Goal: Task Accomplishment & Management: Complete application form

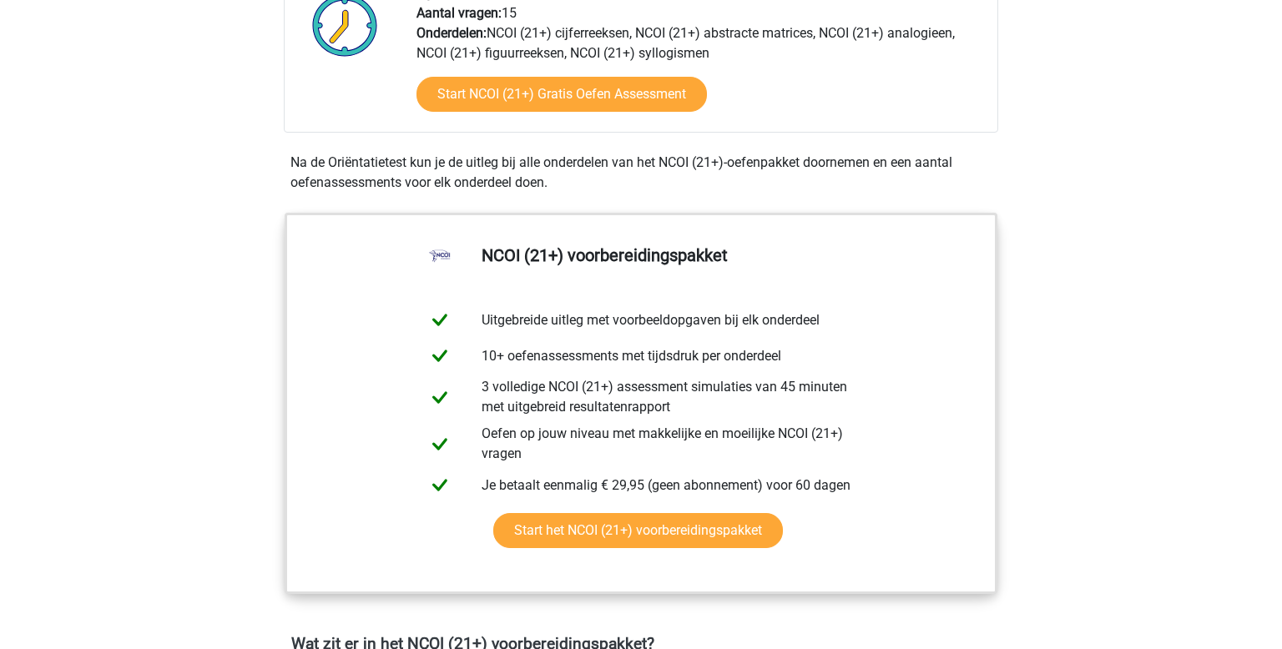
scroll to position [551, 0]
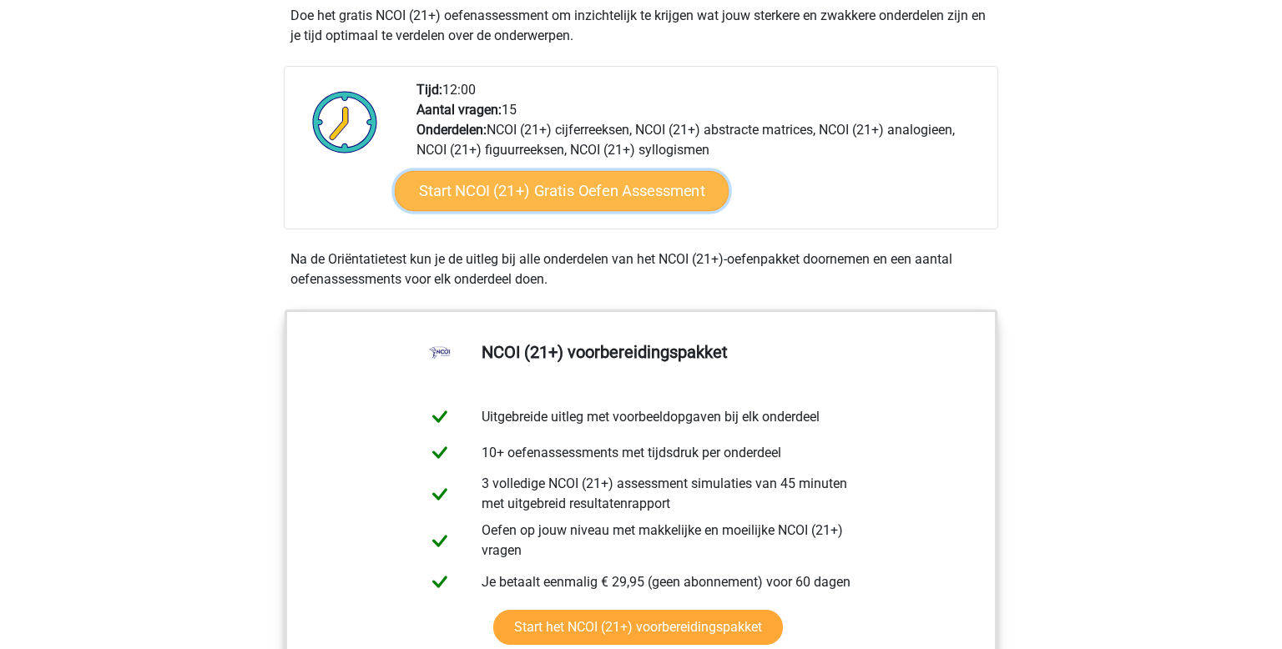
click at [591, 200] on link "Start NCOI (21+) Gratis Oefen Assessment" at bounding box center [562, 191] width 334 height 40
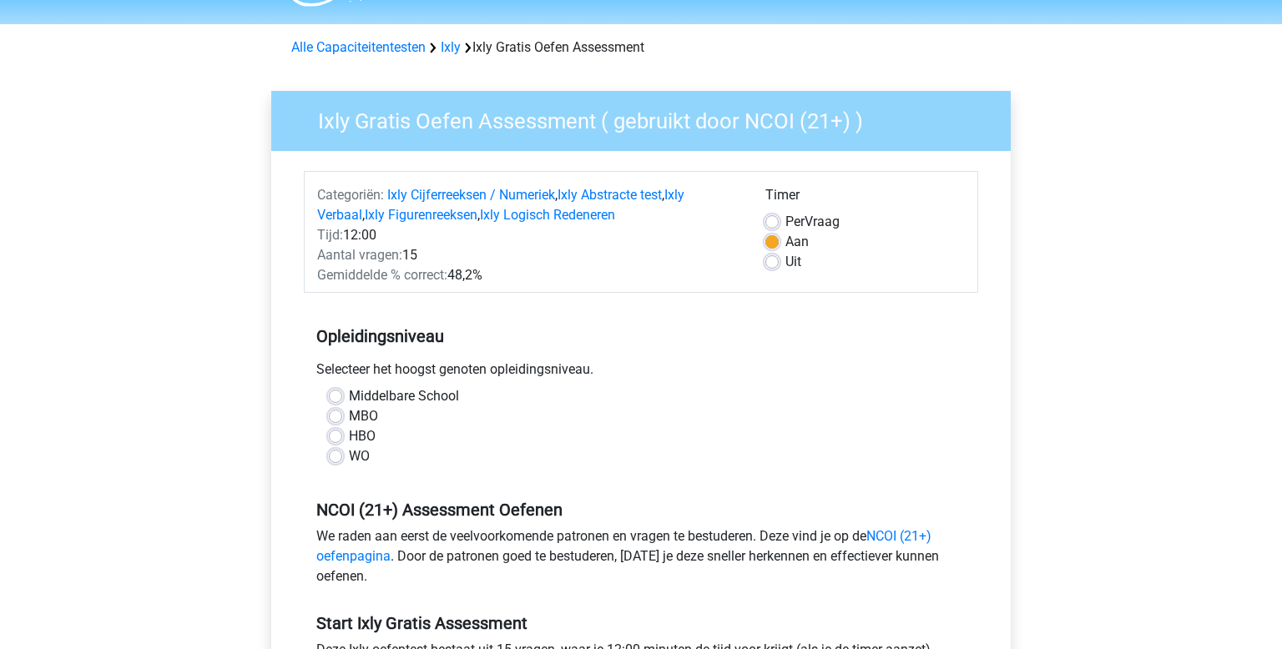
scroll to position [49, 0]
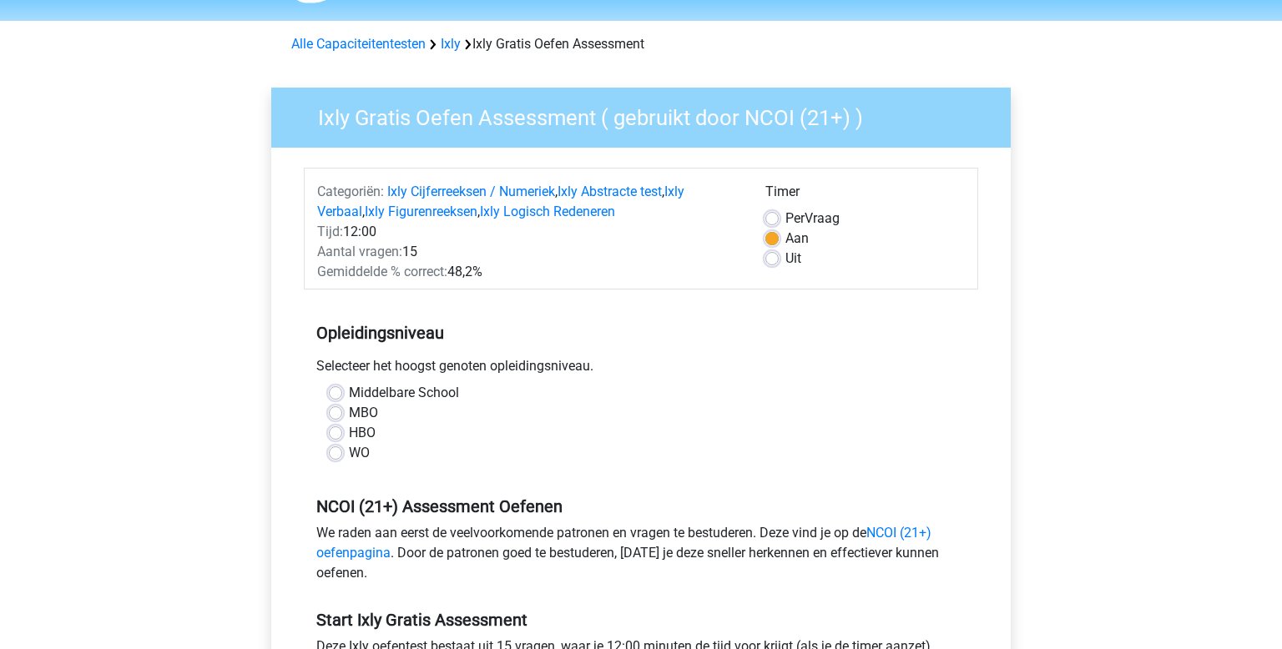
click at [351, 408] on label "MBO" at bounding box center [363, 413] width 29 height 20
click at [342, 408] on input "MBO" at bounding box center [335, 411] width 13 height 17
radio input "true"
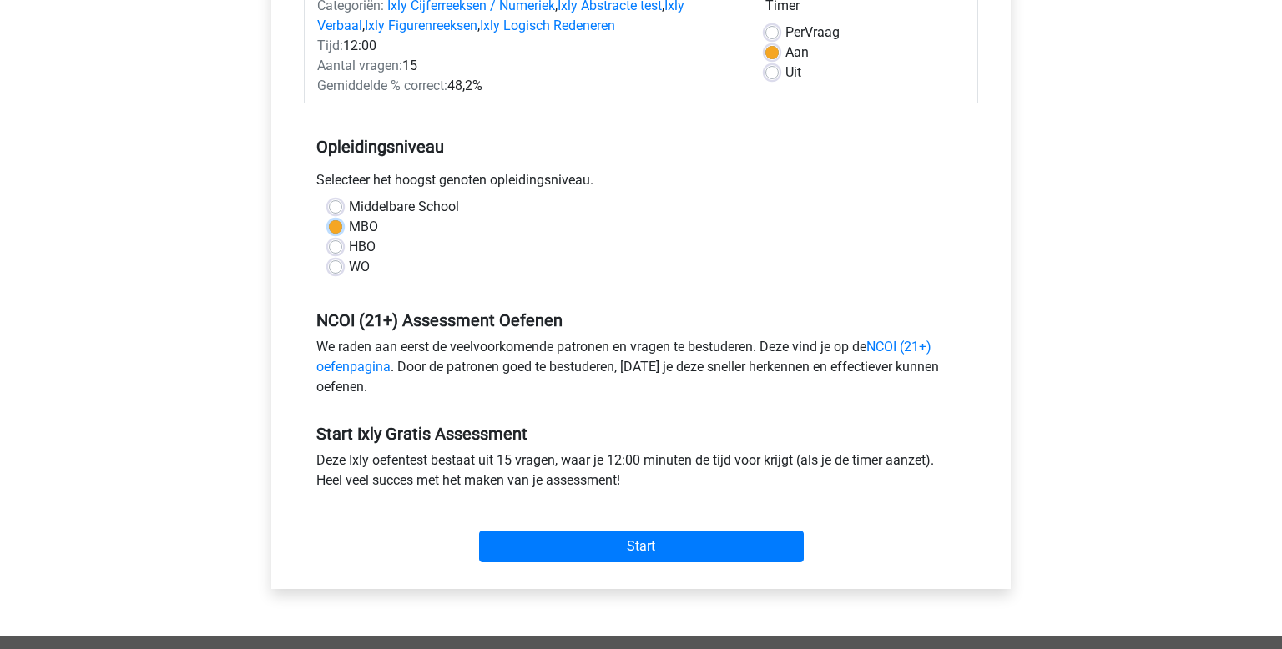
scroll to position [236, 0]
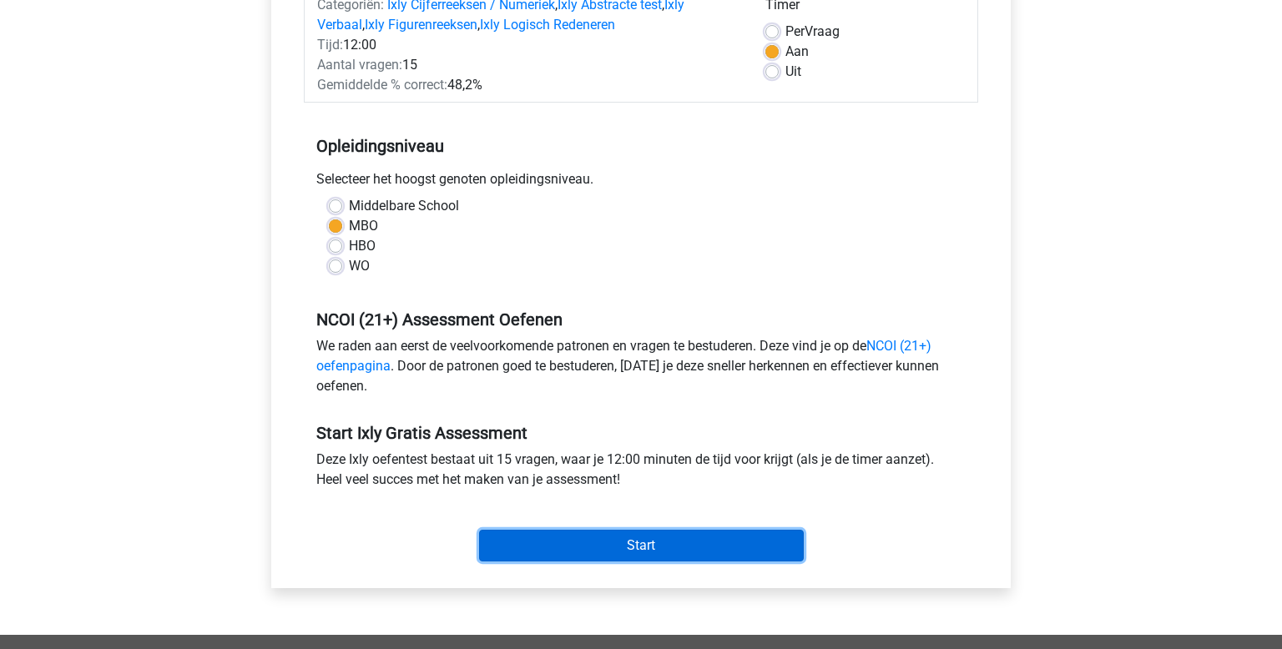
click at [792, 536] on input "Start" at bounding box center [641, 546] width 325 height 32
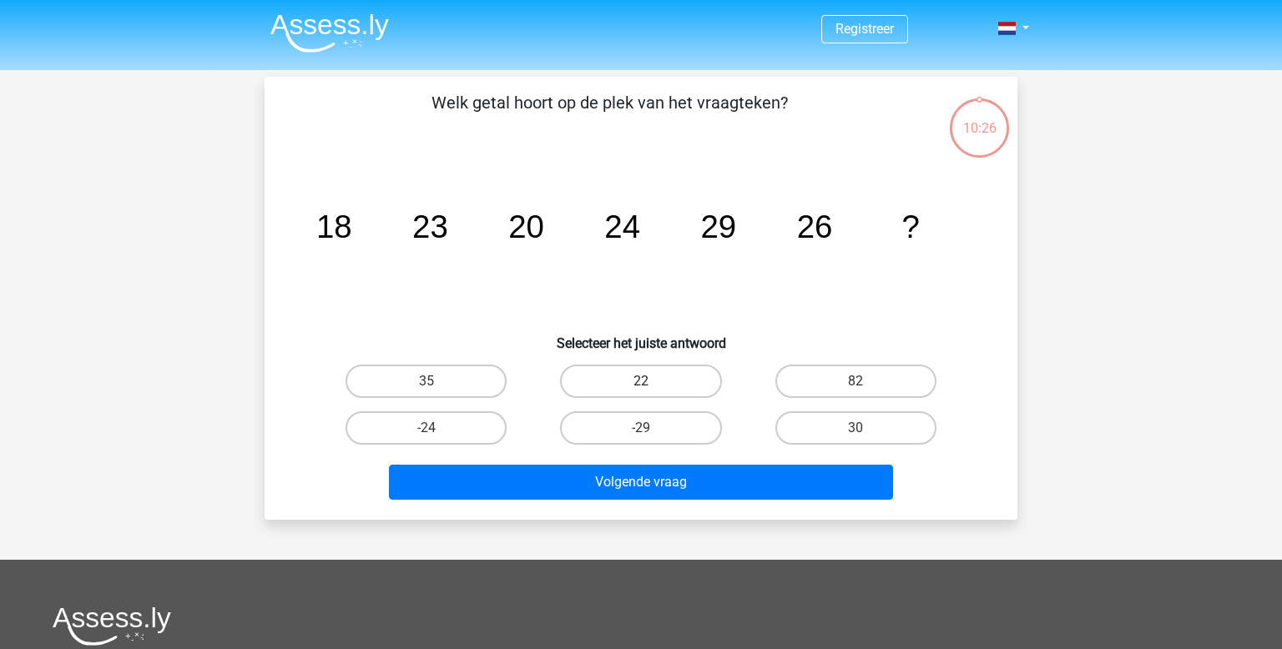
click at [659, 381] on label "22" at bounding box center [640, 381] width 161 height 33
click at [652, 381] on input "22" at bounding box center [646, 386] width 11 height 11
radio input "true"
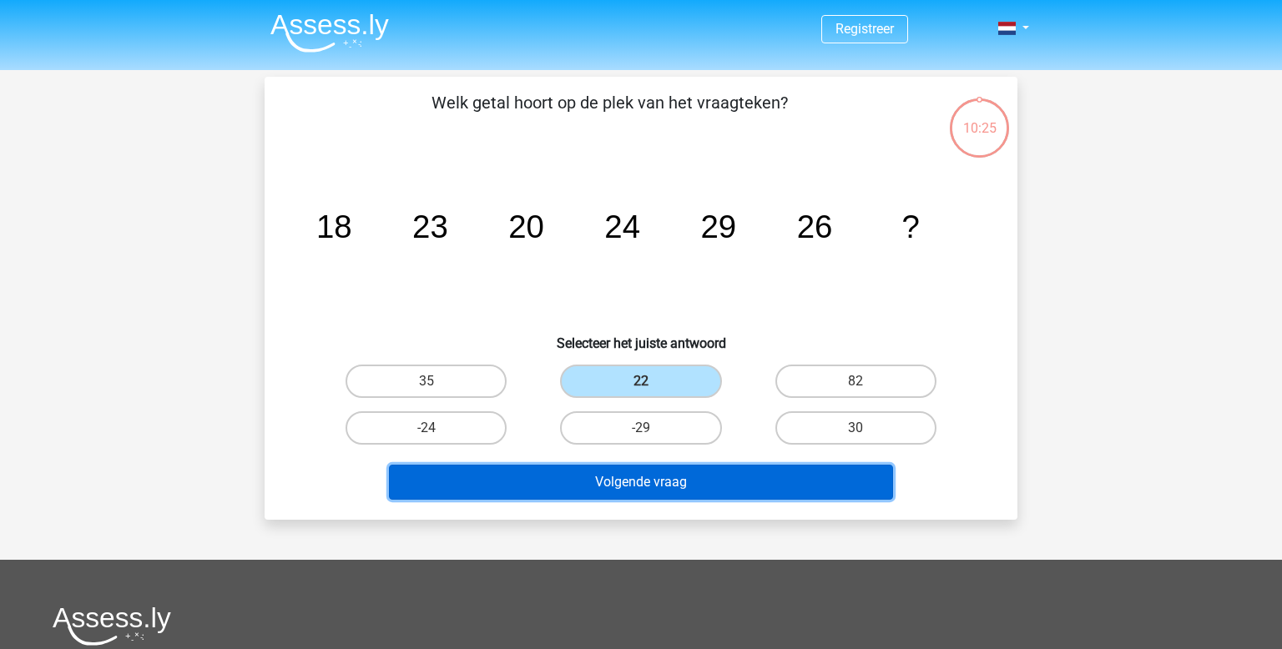
click at [855, 487] on button "Volgende vraag" at bounding box center [641, 482] width 505 height 35
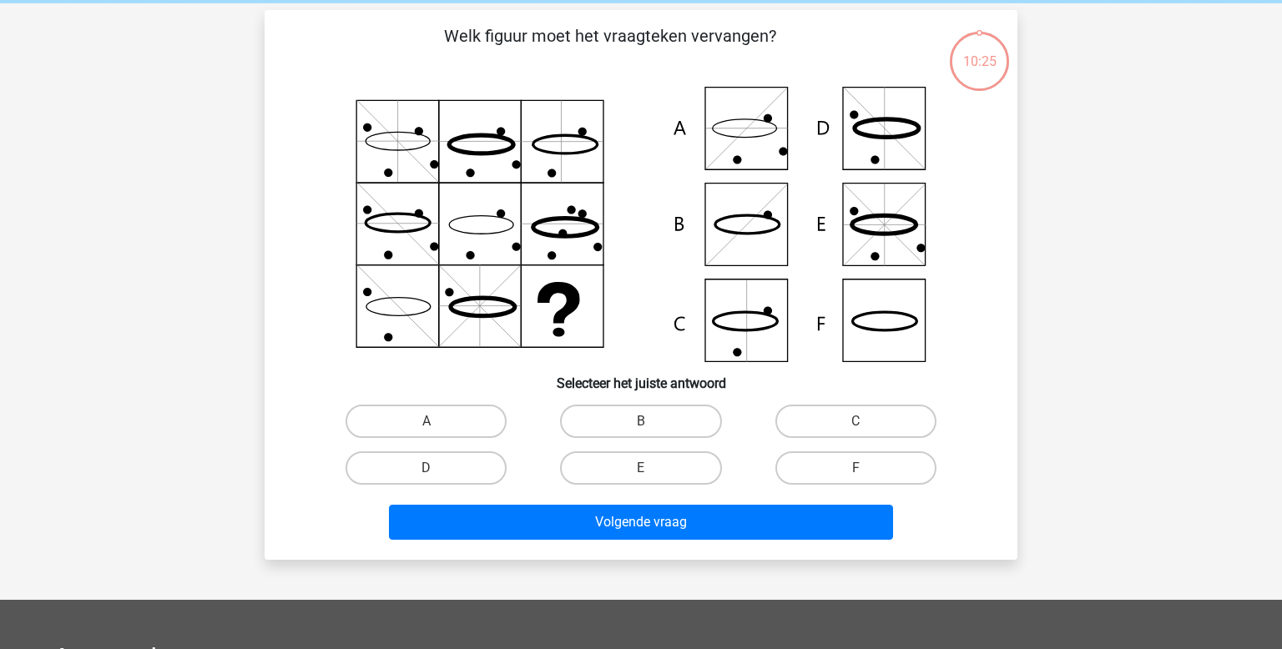
scroll to position [77, 0]
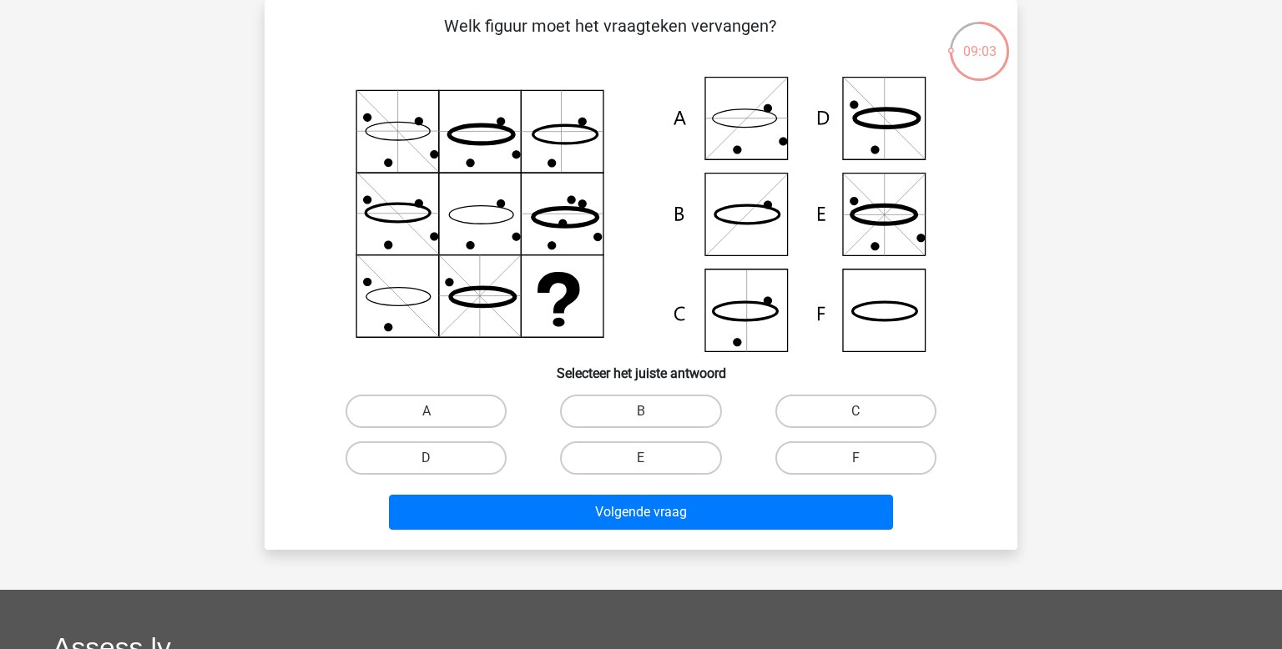
click at [765, 307] on icon at bounding box center [641, 214] width 673 height 275
click at [874, 402] on label "C" at bounding box center [855, 411] width 161 height 33
click at [866, 411] on input "C" at bounding box center [860, 416] width 11 height 11
radio input "true"
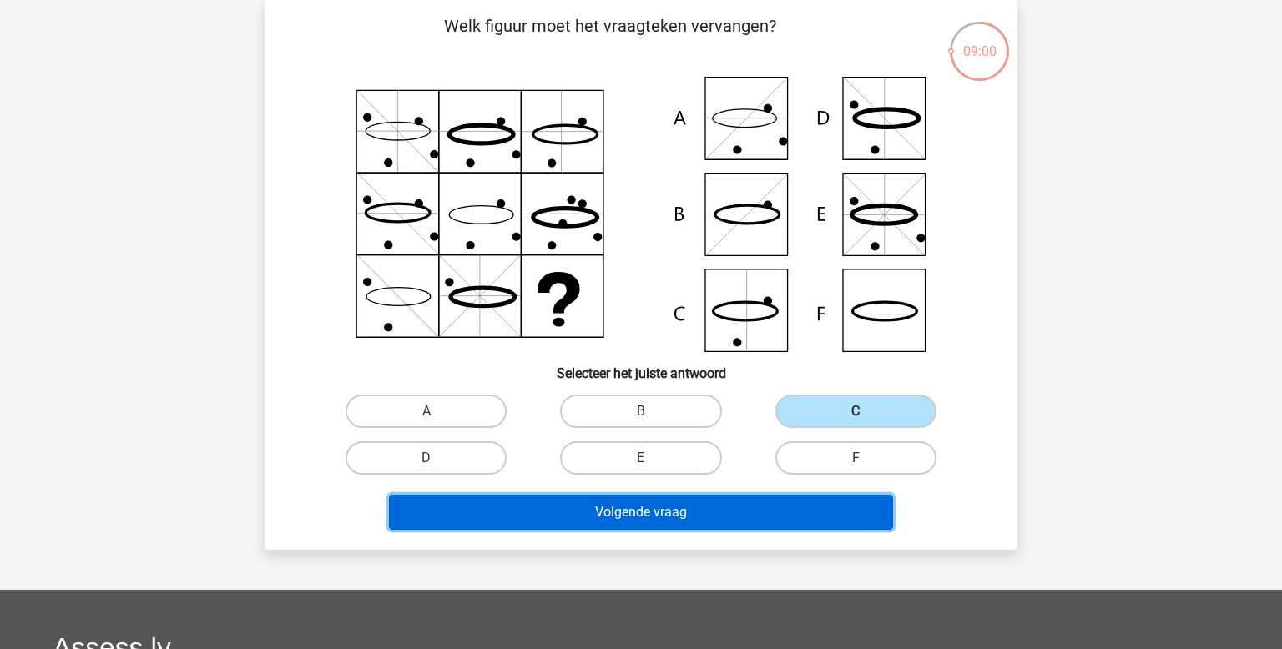
click at [819, 507] on button "Volgende vraag" at bounding box center [641, 512] width 505 height 35
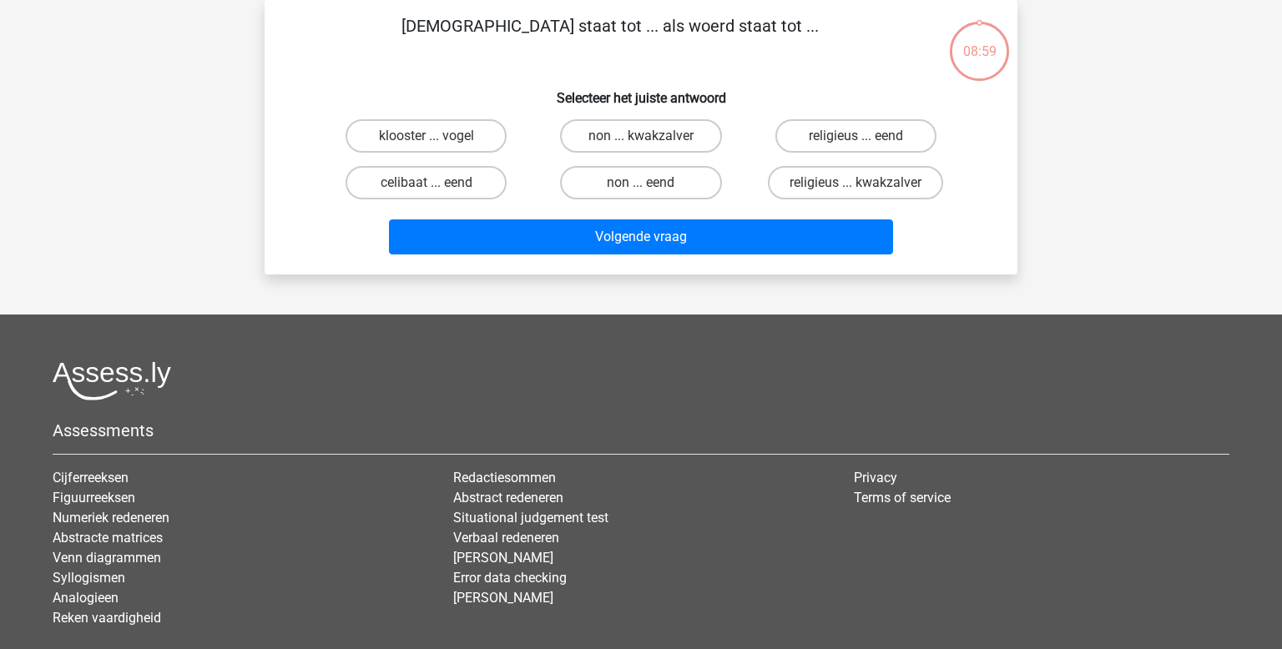
scroll to position [0, 0]
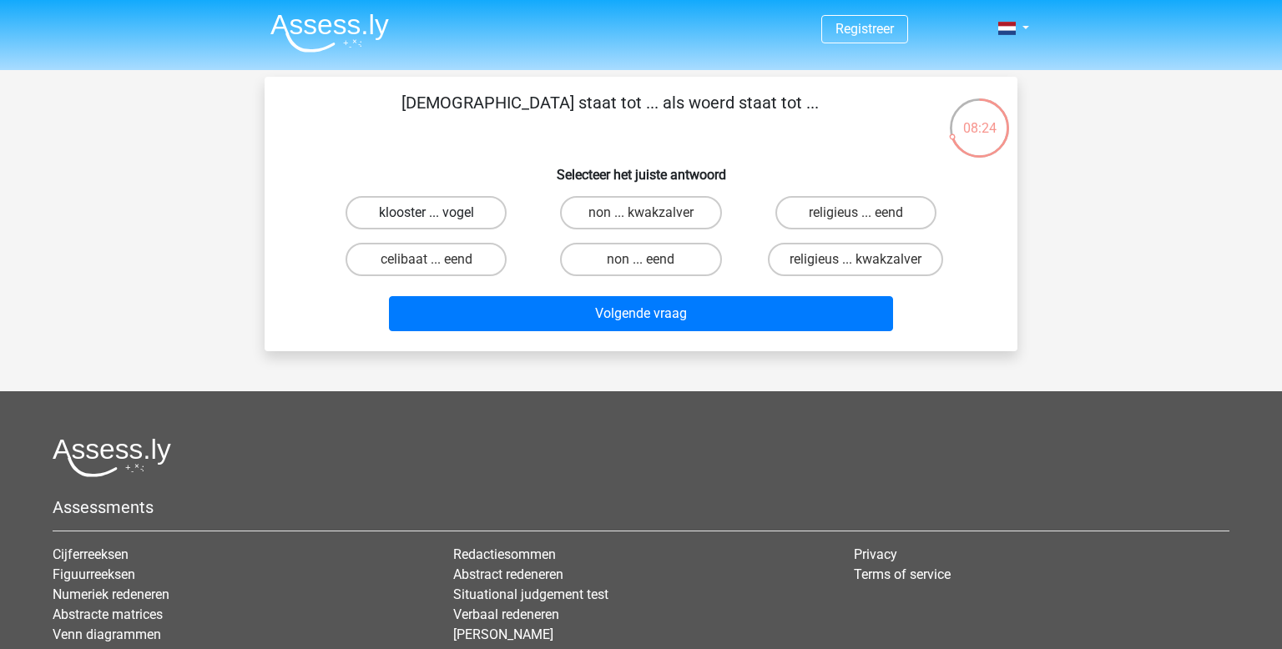
click at [464, 214] on label "klooster ... vogel" at bounding box center [426, 212] width 161 height 33
click at [437, 214] on input "klooster ... vogel" at bounding box center [431, 218] width 11 height 11
radio input "true"
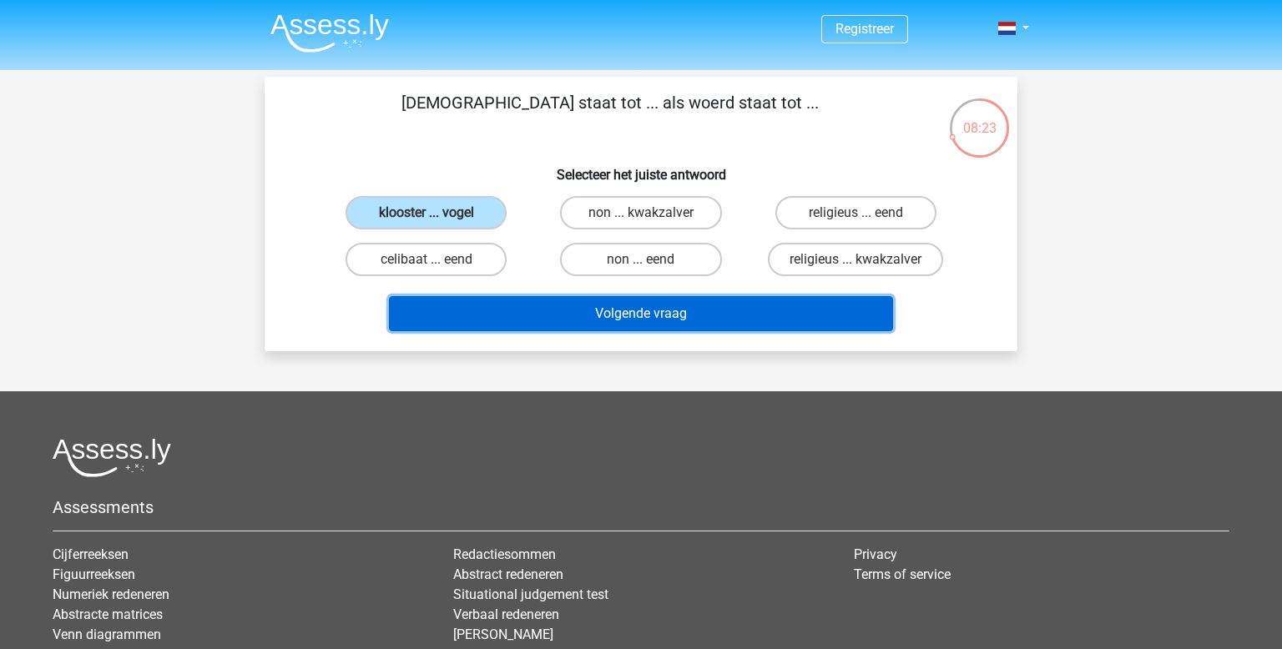
click at [562, 301] on button "Volgende vraag" at bounding box center [641, 313] width 505 height 35
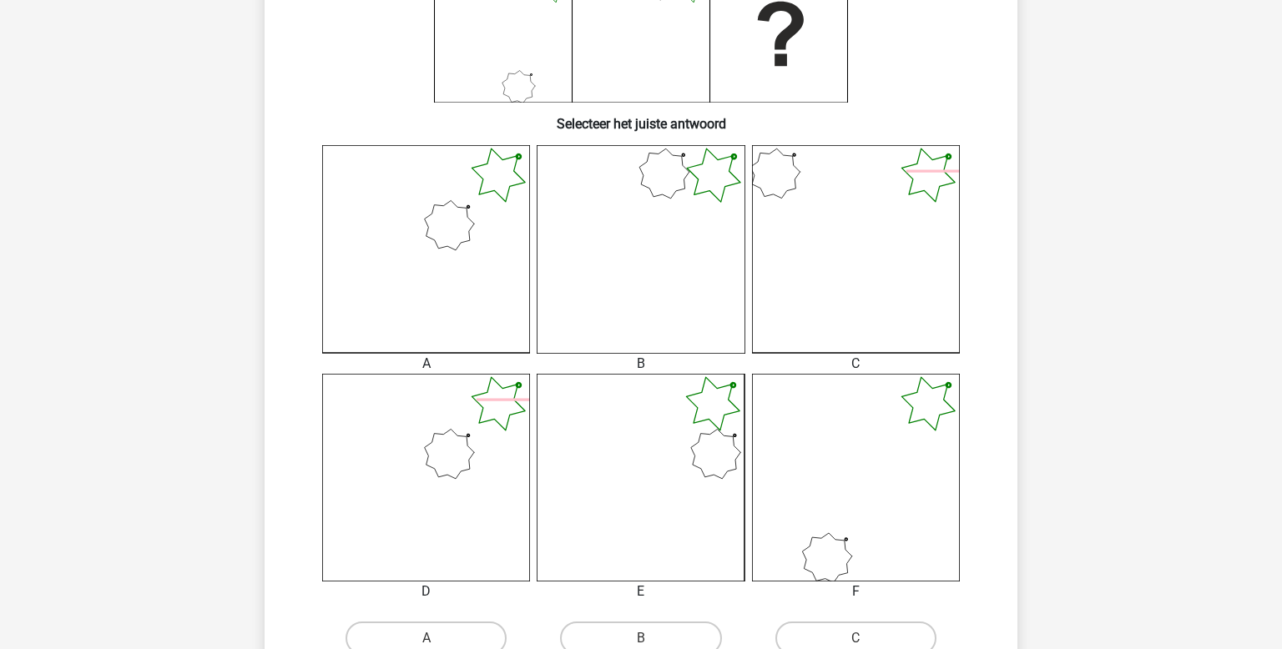
scroll to position [330, 0]
click at [441, 248] on icon at bounding box center [426, 245] width 208 height 208
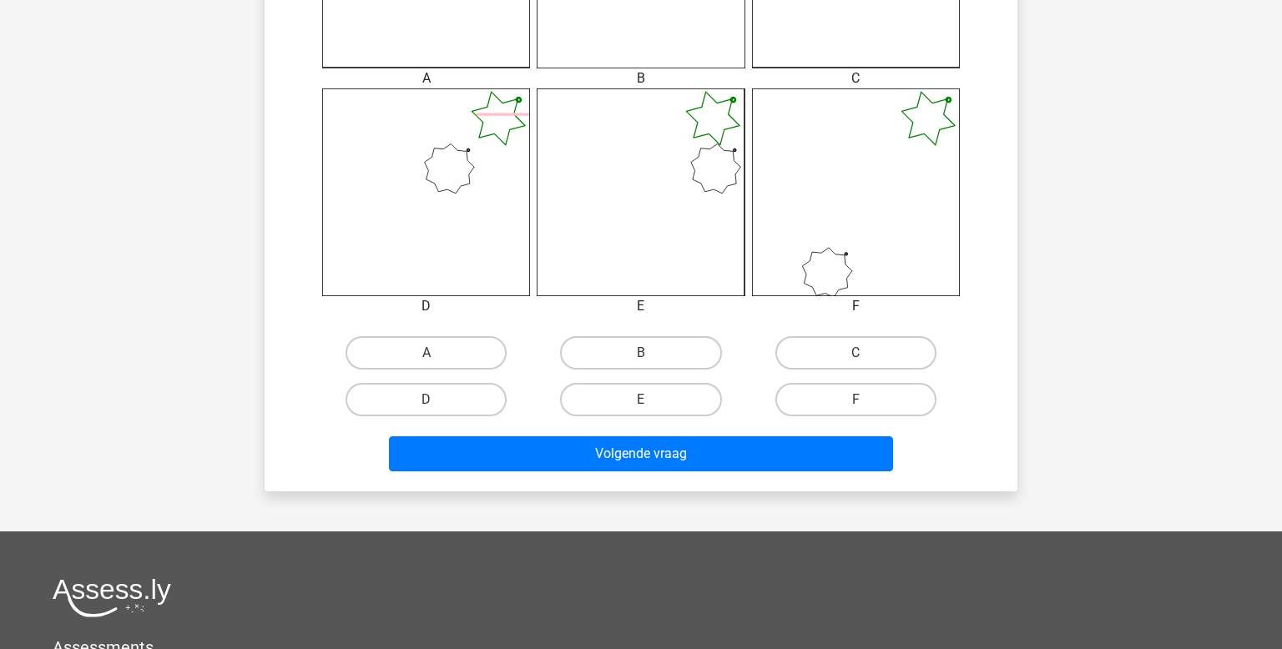
scroll to position [614, 0]
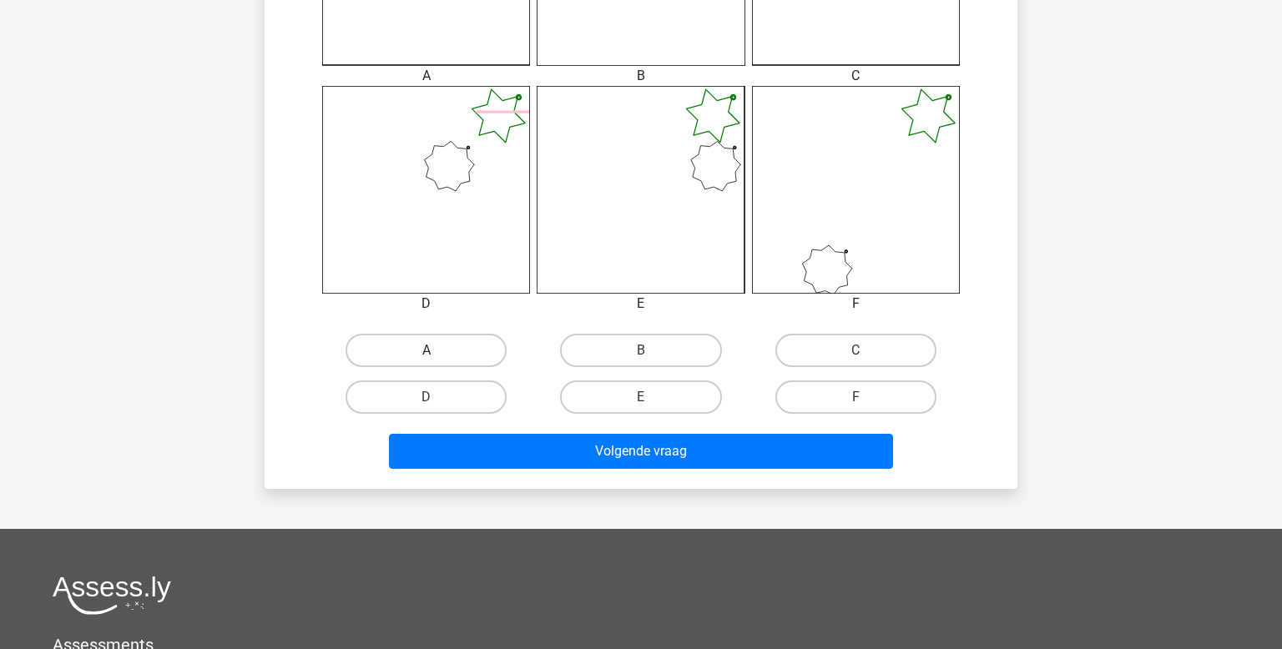
click at [457, 360] on label "A" at bounding box center [426, 350] width 161 height 33
click at [437, 360] on input "A" at bounding box center [431, 356] width 11 height 11
radio input "true"
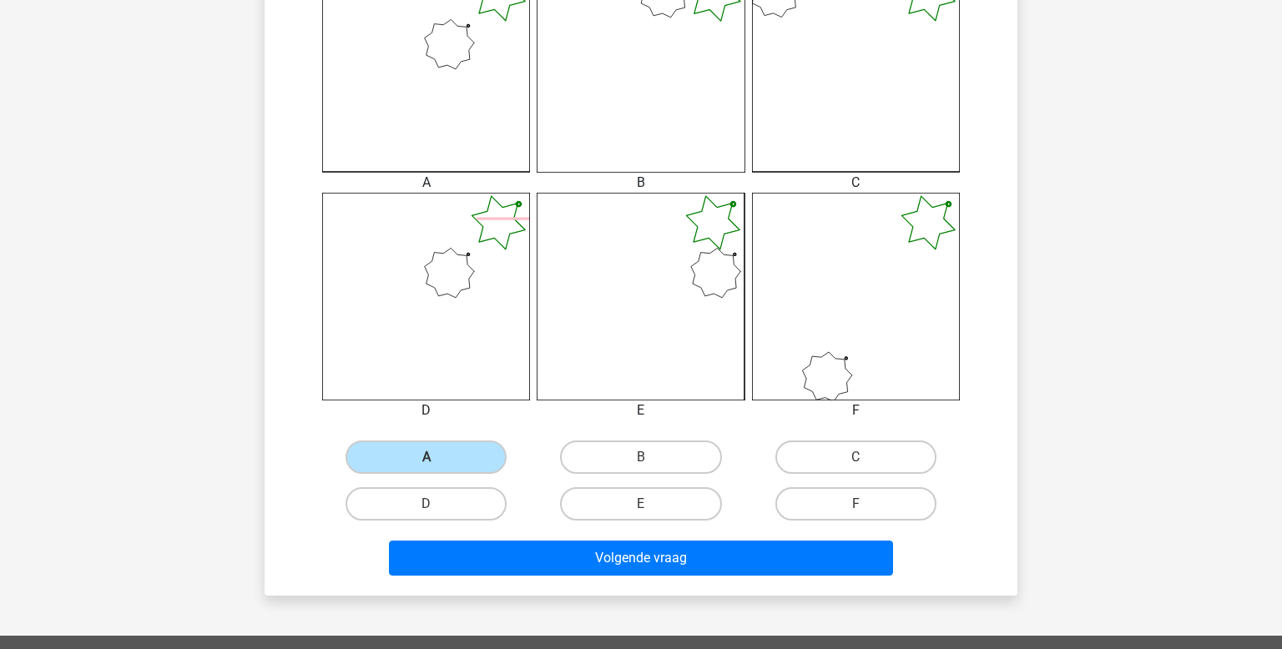
scroll to position [524, 0]
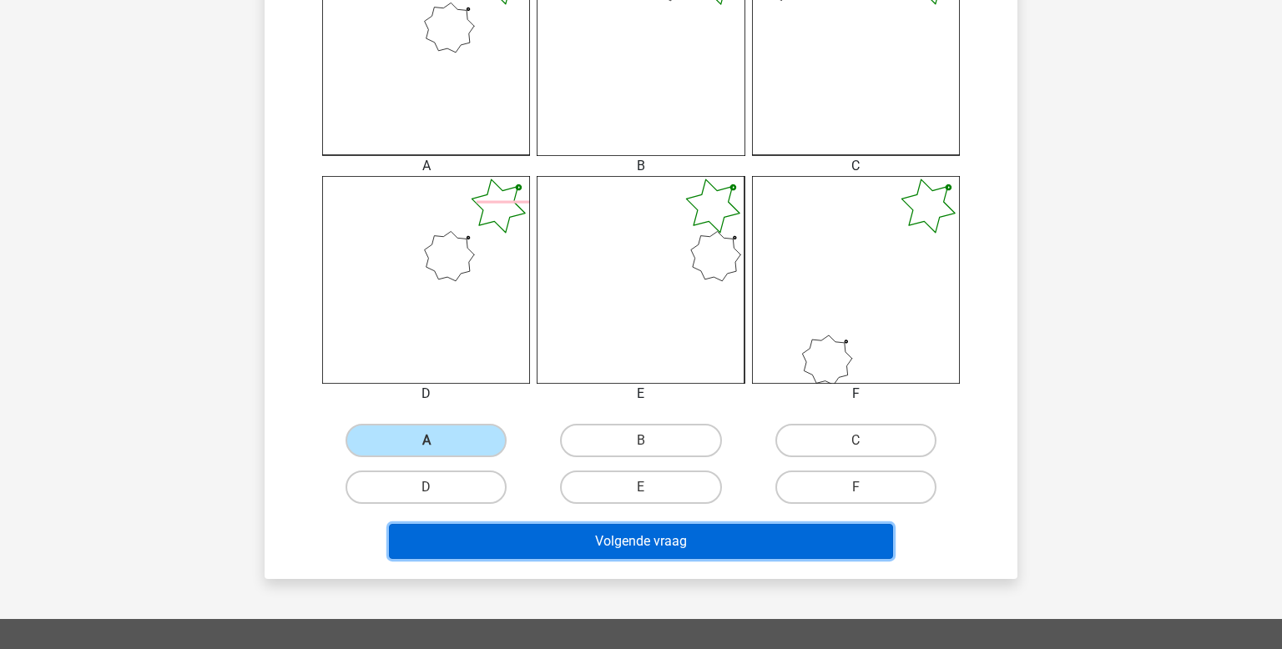
click at [697, 543] on button "Volgende vraag" at bounding box center [641, 541] width 505 height 35
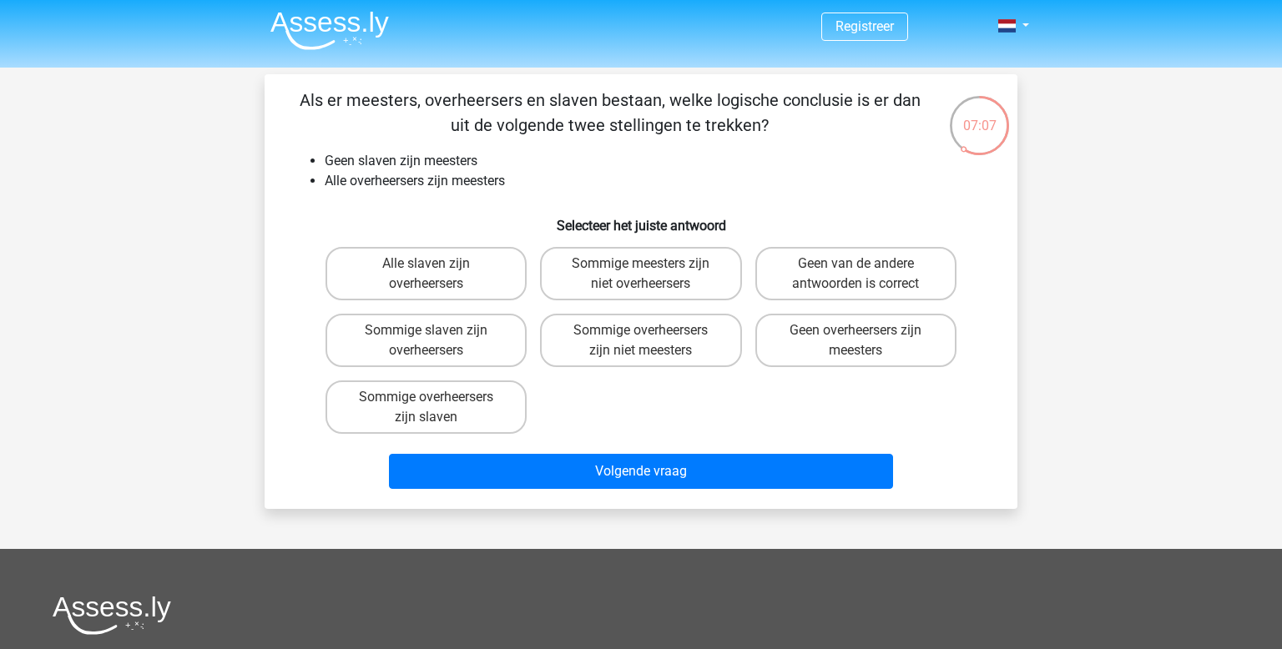
scroll to position [0, 0]
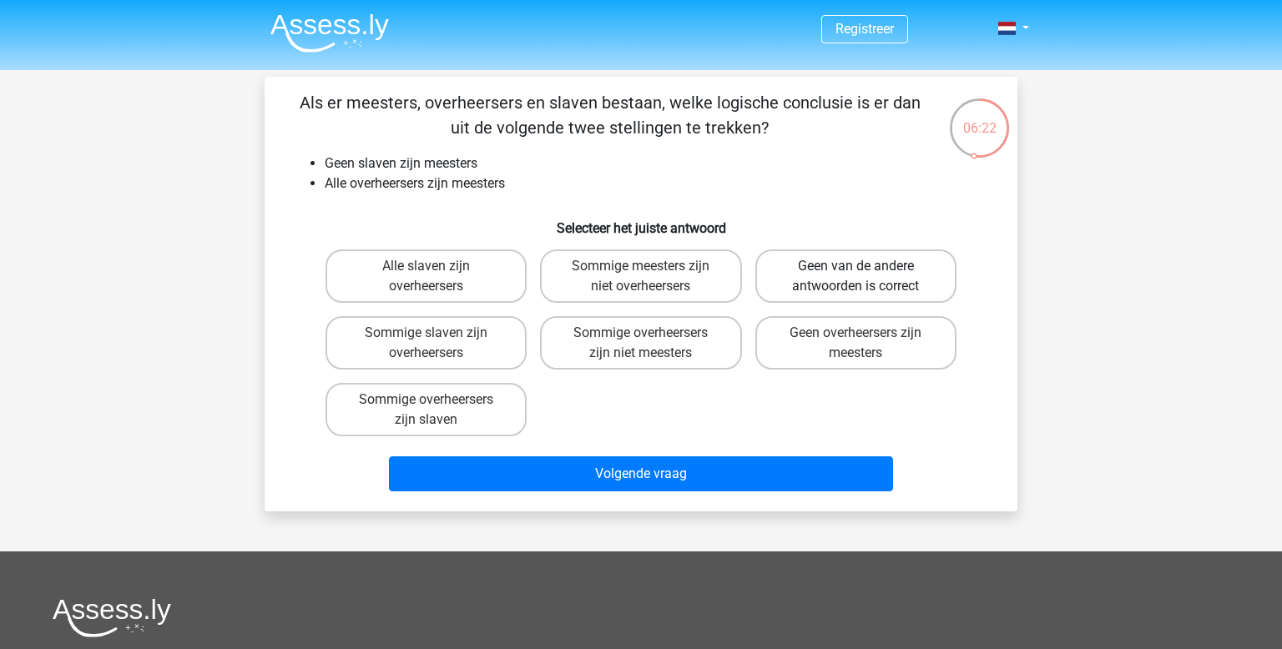
click at [867, 256] on label "Geen van de andere antwoorden is correct" at bounding box center [855, 276] width 201 height 53
click at [866, 266] on input "Geen van de andere antwoorden is correct" at bounding box center [860, 271] width 11 height 11
radio input "true"
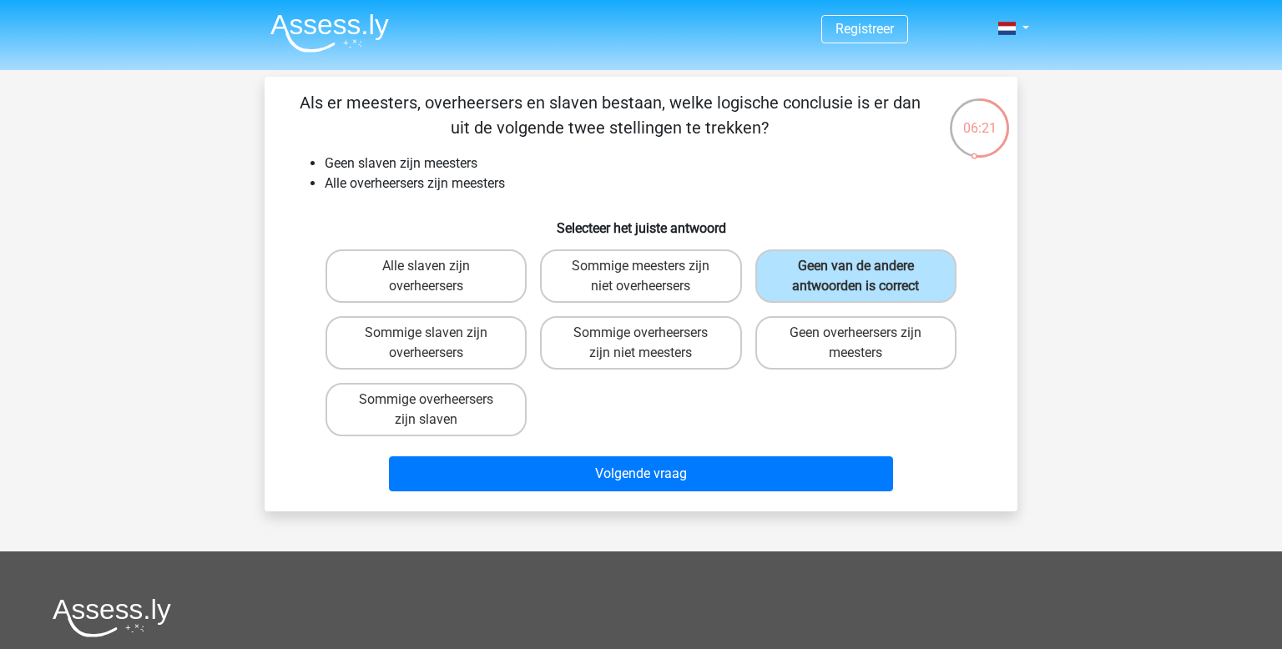
click at [760, 449] on div "Volgende vraag" at bounding box center [640, 470] width 699 height 55
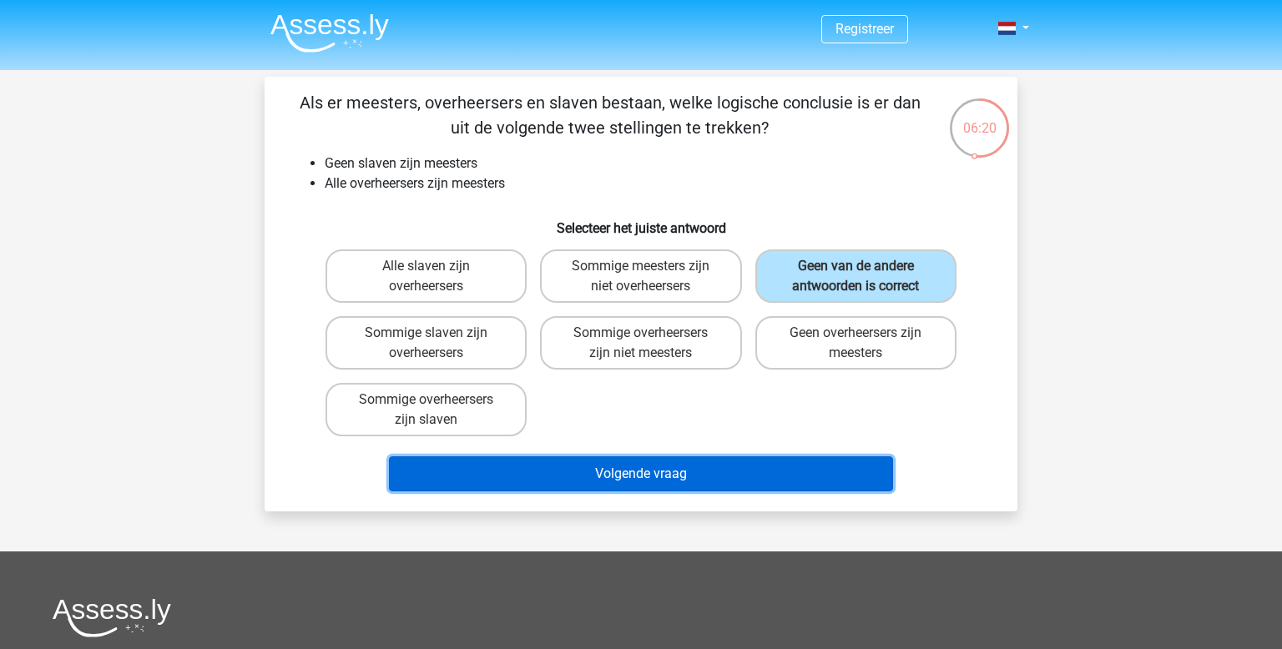
click at [757, 457] on button "Volgende vraag" at bounding box center [641, 474] width 505 height 35
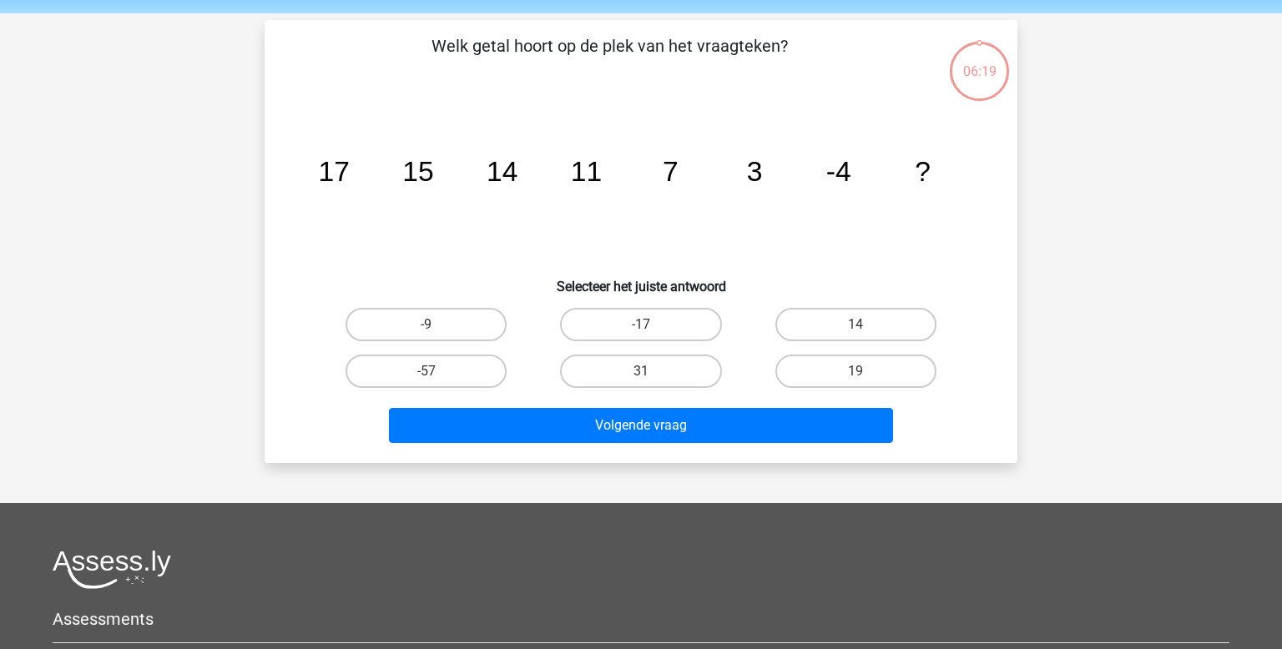
scroll to position [77, 0]
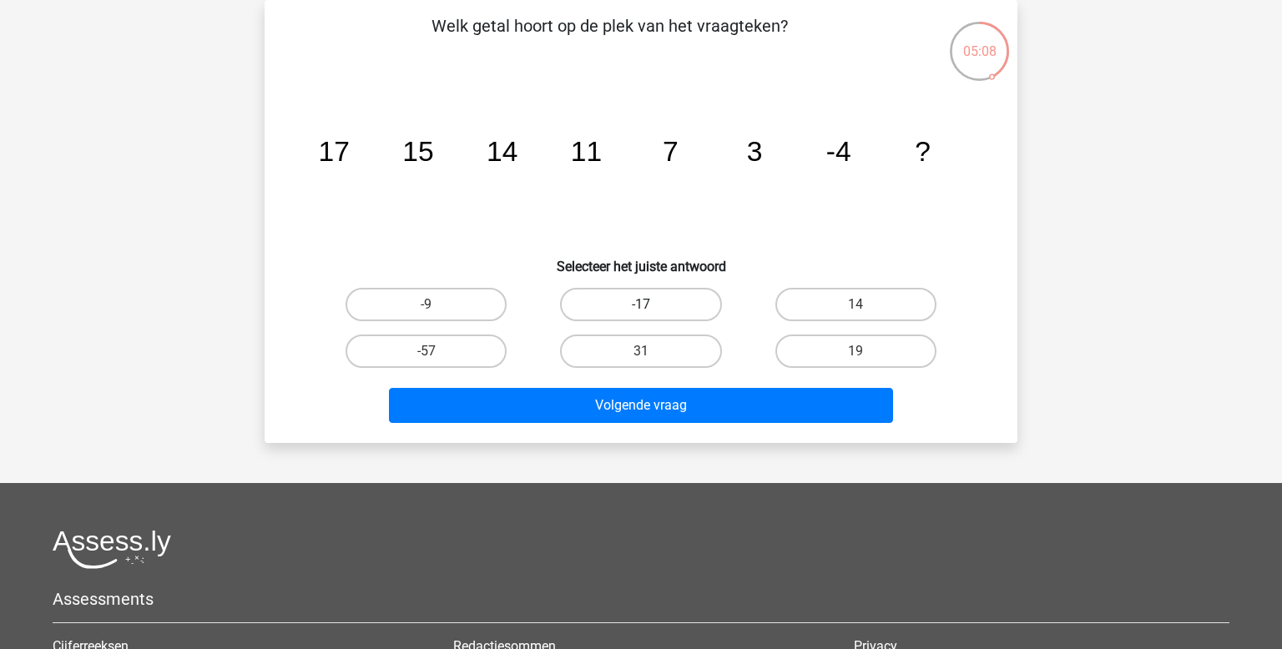
click at [699, 296] on label "-17" at bounding box center [640, 304] width 161 height 33
click at [652, 305] on input "-17" at bounding box center [646, 310] width 11 height 11
radio input "true"
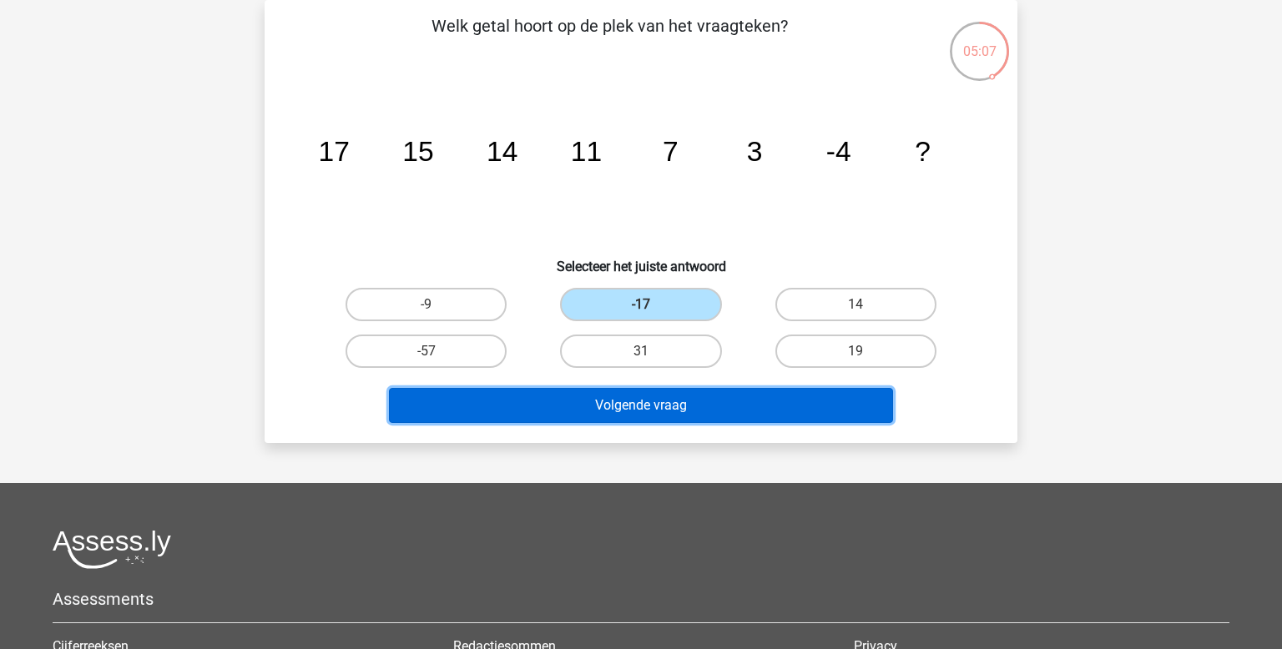
click at [693, 396] on button "Volgende vraag" at bounding box center [641, 405] width 505 height 35
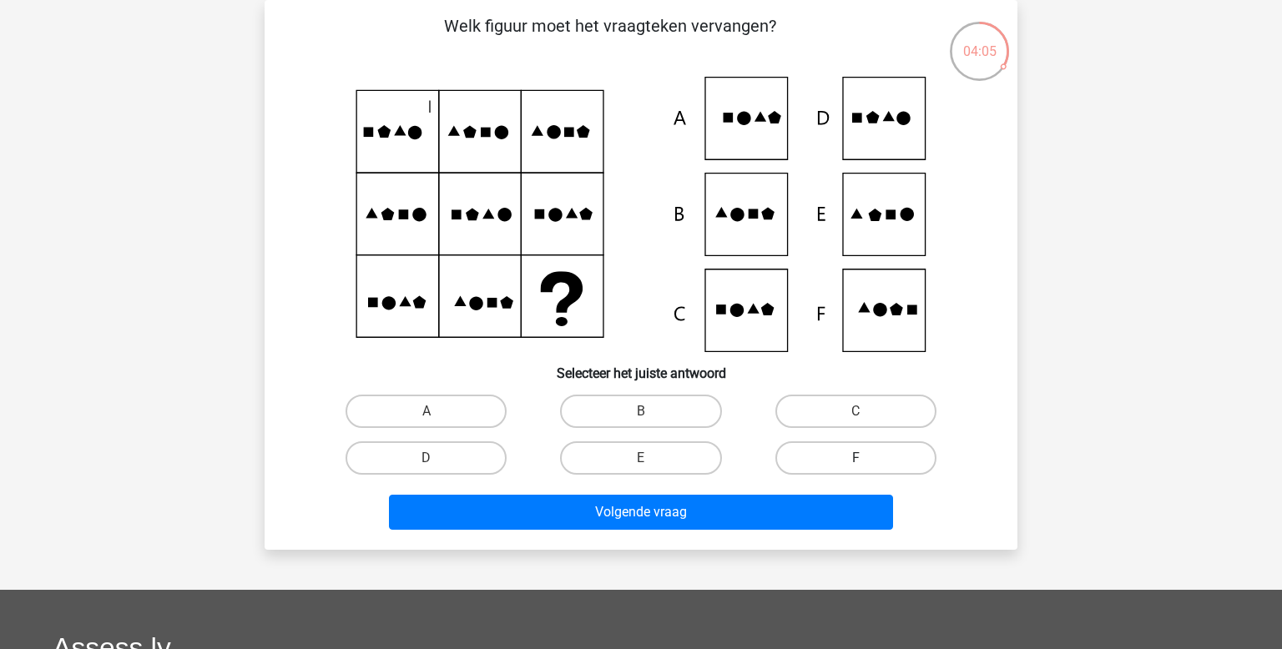
click at [895, 446] on label "F" at bounding box center [855, 457] width 161 height 33
click at [866, 458] on input "F" at bounding box center [860, 463] width 11 height 11
radio input "true"
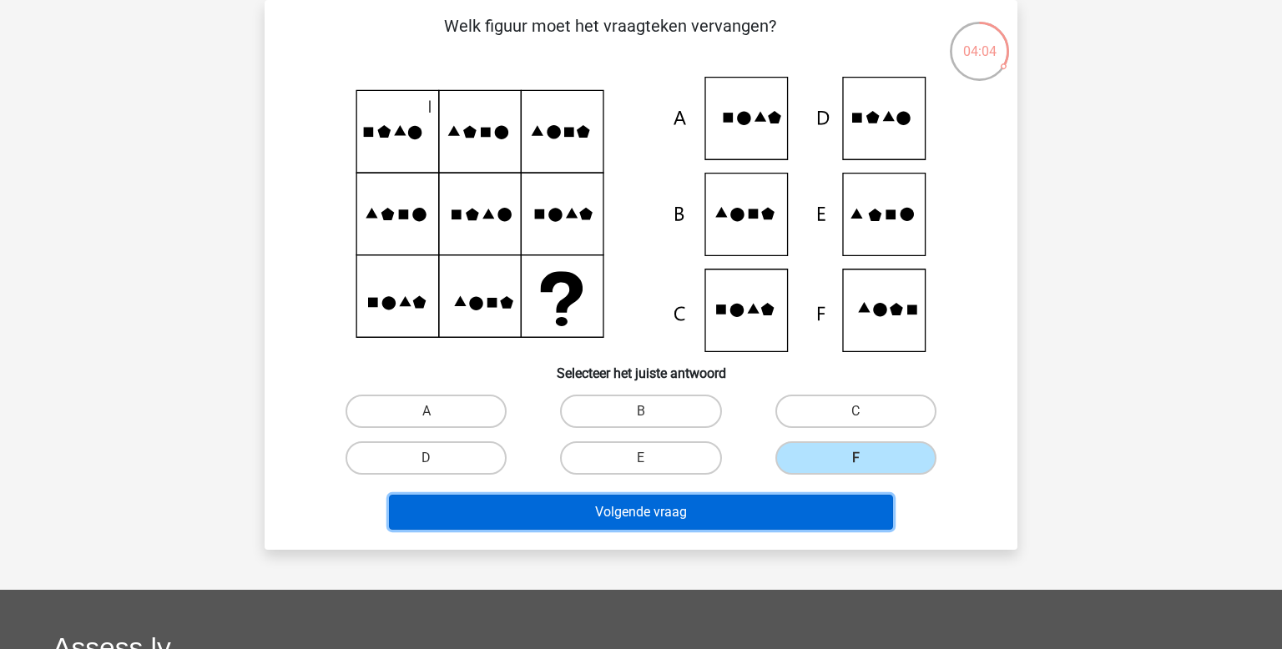
click at [861, 504] on button "Volgende vraag" at bounding box center [641, 512] width 505 height 35
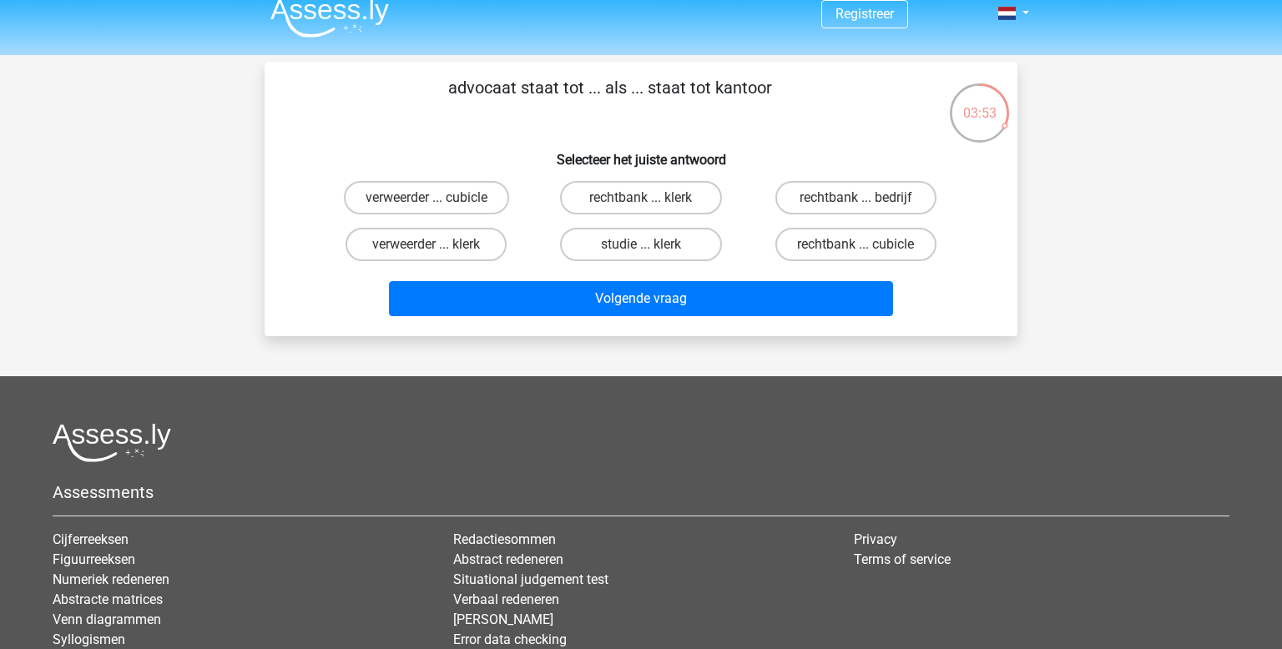
scroll to position [14, 0]
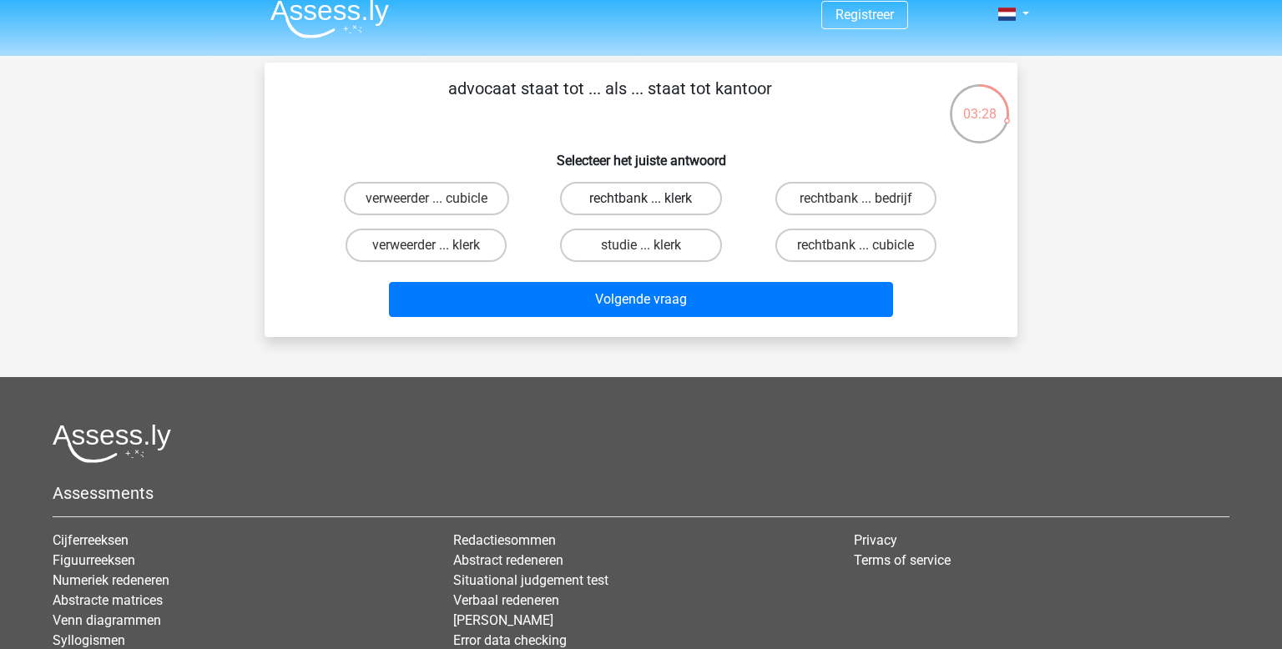
click at [706, 208] on label "rechtbank ... klerk" at bounding box center [640, 198] width 161 height 33
click at [652, 208] on input "rechtbank ... klerk" at bounding box center [646, 204] width 11 height 11
radio input "true"
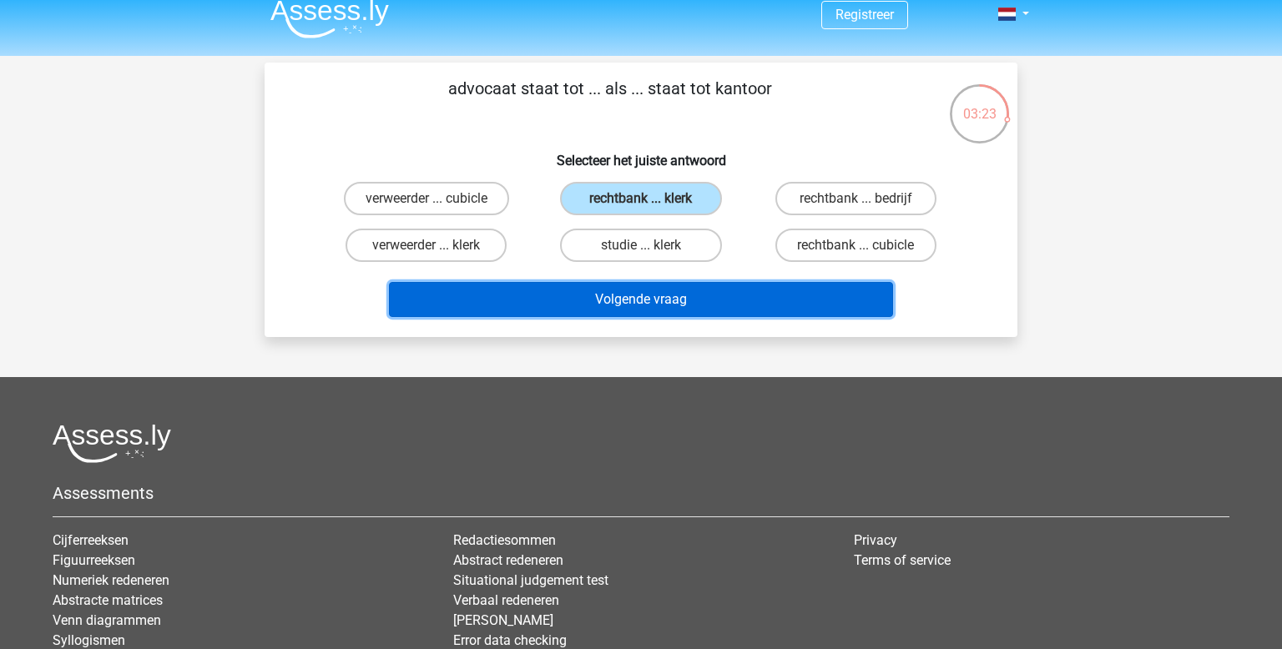
click at [704, 296] on button "Volgende vraag" at bounding box center [641, 299] width 505 height 35
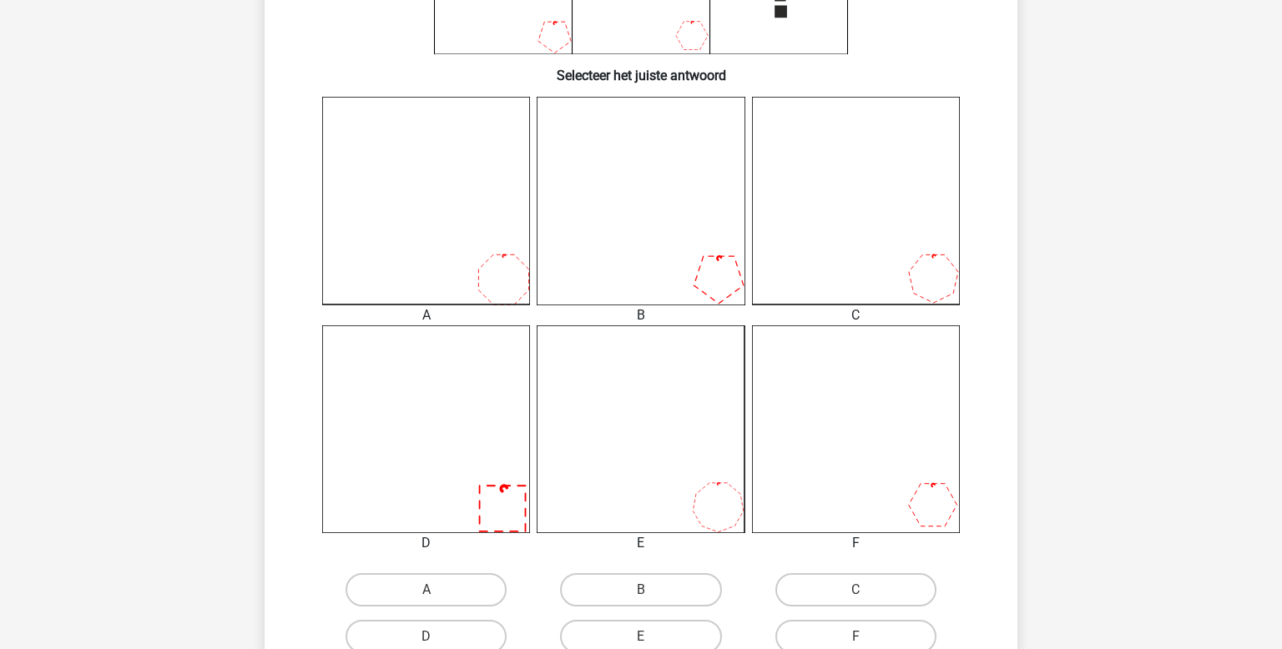
scroll to position [381, 0]
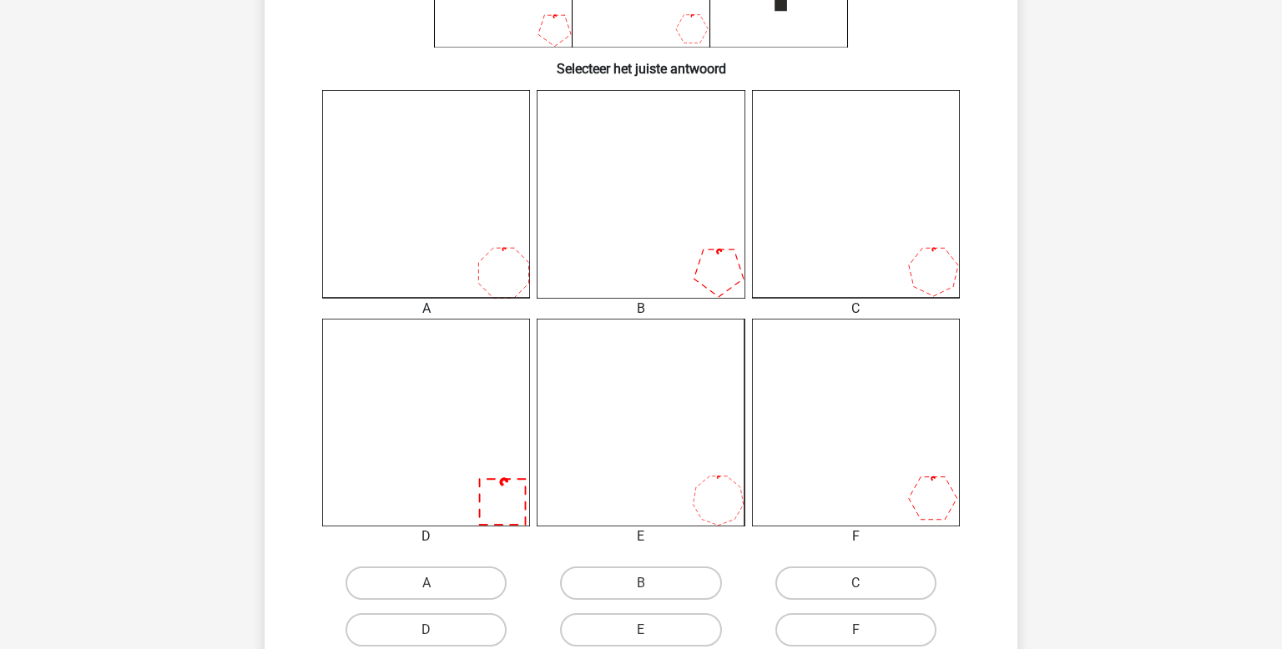
click at [924, 239] on icon at bounding box center [856, 194] width 208 height 208
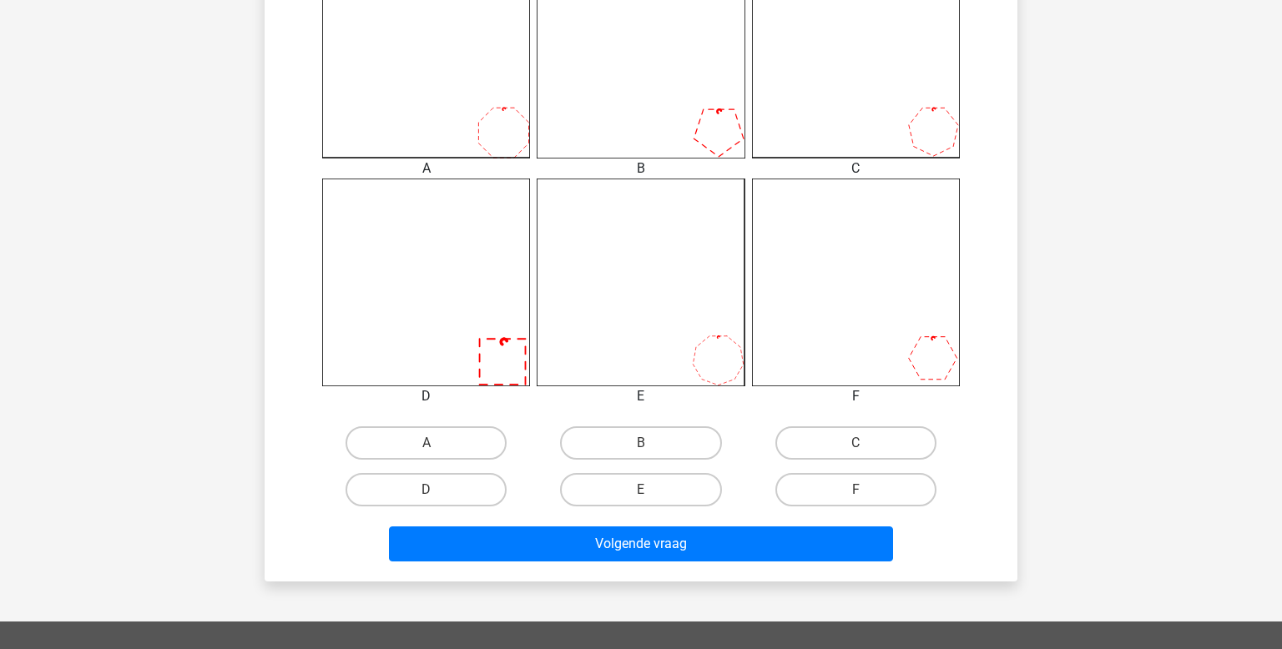
scroll to position [524, 0]
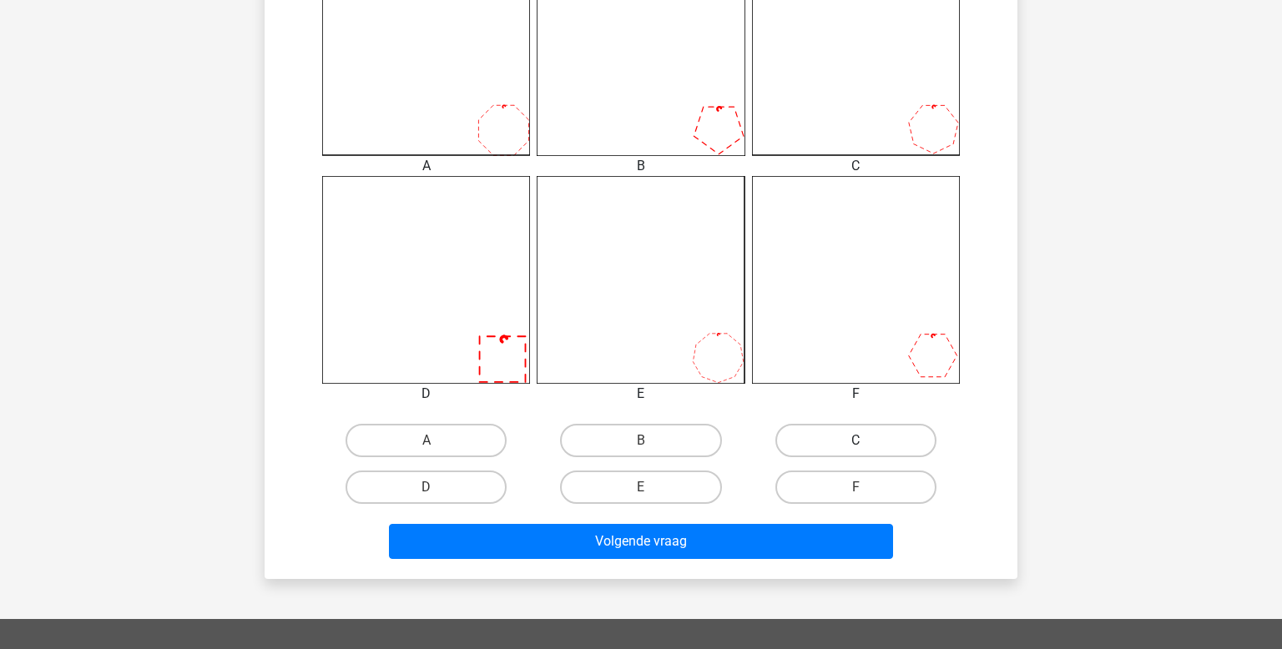
click at [841, 442] on label "C" at bounding box center [855, 440] width 161 height 33
click at [855, 442] on input "C" at bounding box center [860, 446] width 11 height 11
radio input "true"
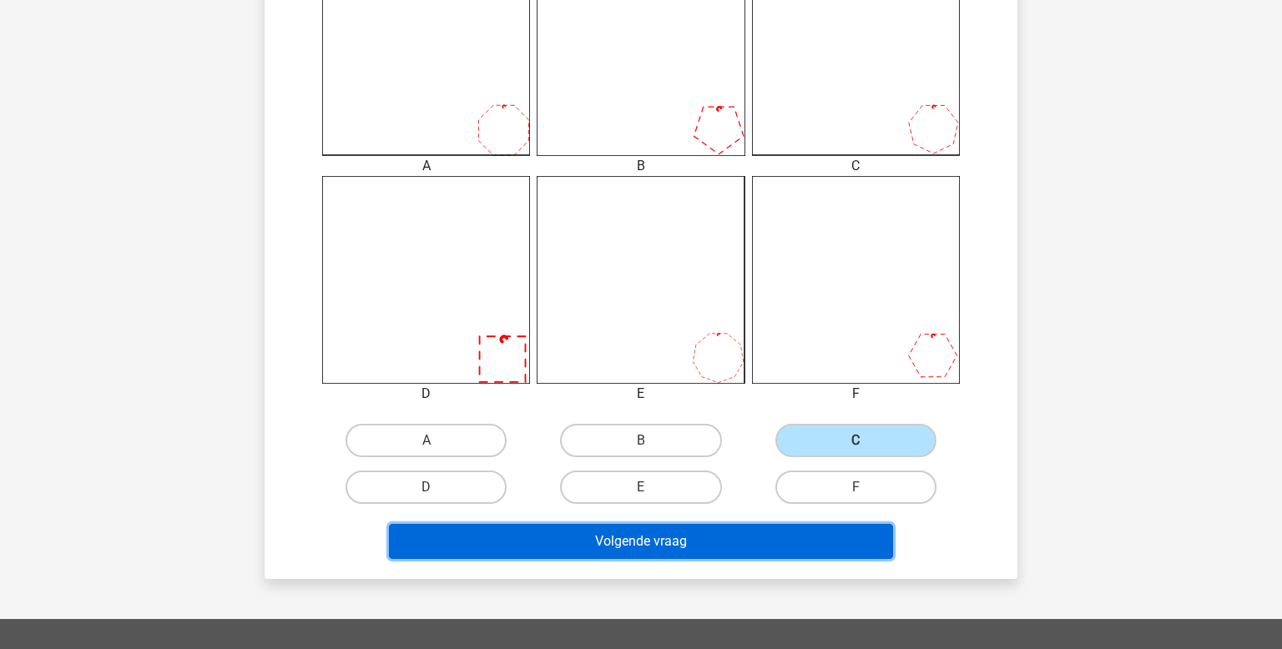
click at [820, 531] on button "Volgende vraag" at bounding box center [641, 541] width 505 height 35
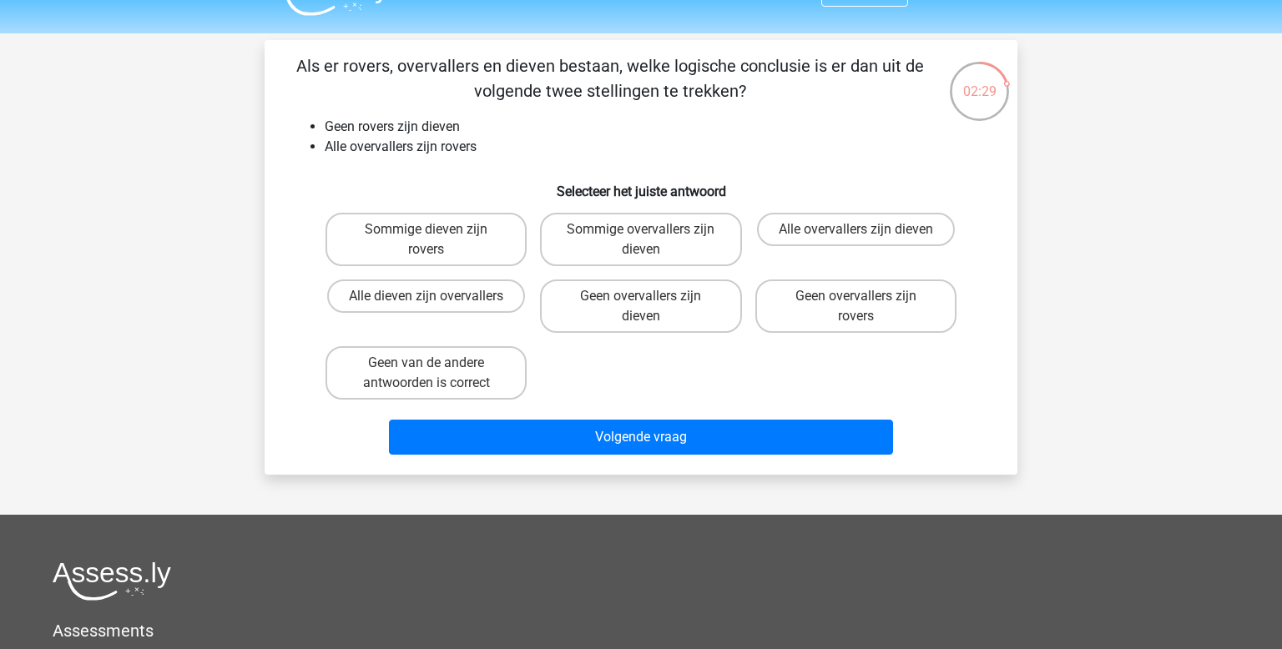
scroll to position [37, 0]
click at [692, 295] on label "Geen overvallers zijn dieven" at bounding box center [640, 306] width 201 height 53
click at [652, 296] on input "Geen overvallers zijn dieven" at bounding box center [646, 301] width 11 height 11
radio input "true"
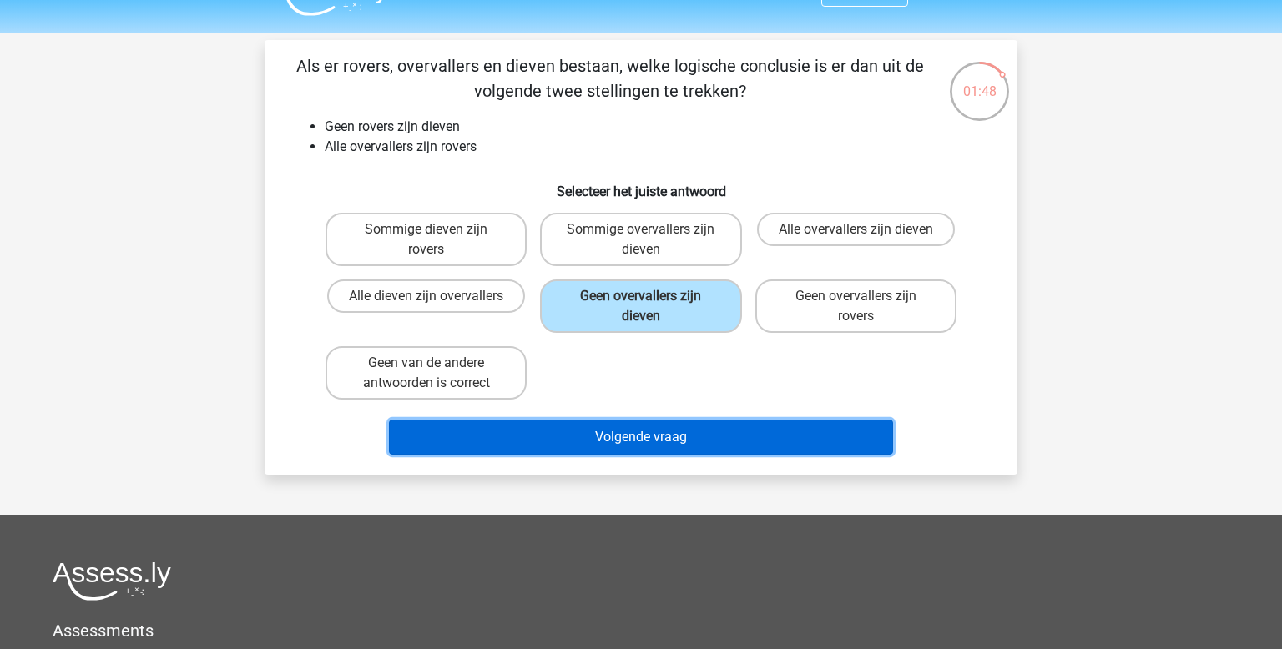
click at [760, 443] on button "Volgende vraag" at bounding box center [641, 437] width 505 height 35
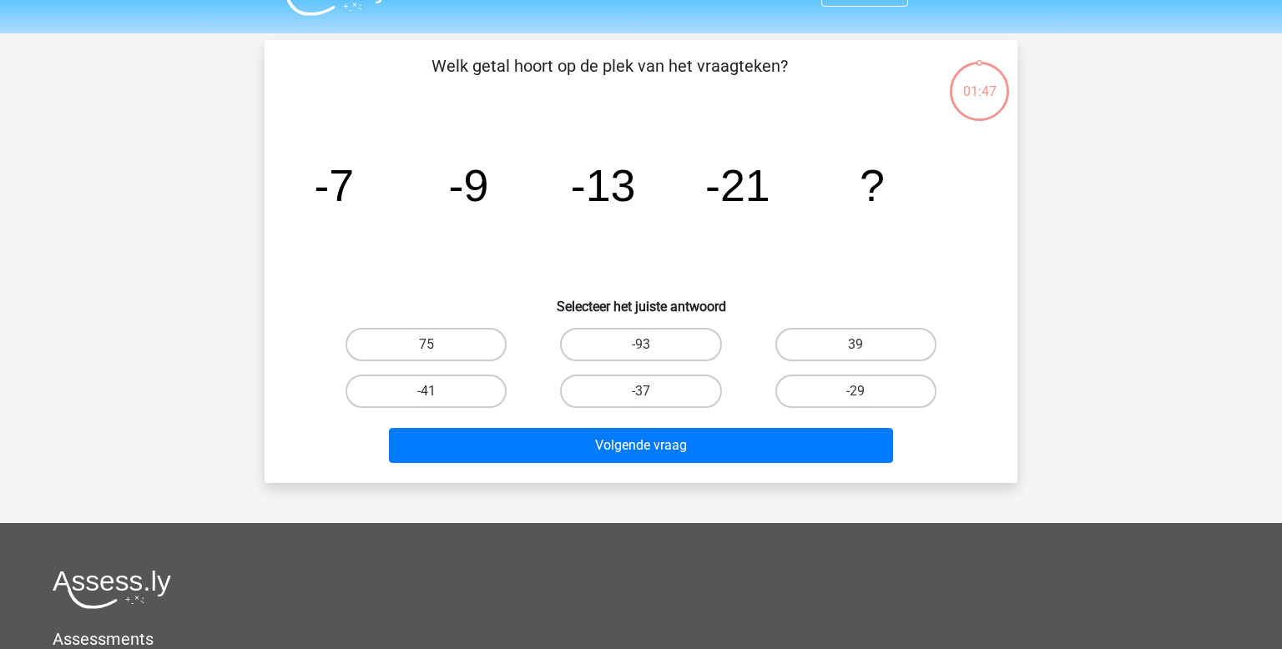
scroll to position [77, 0]
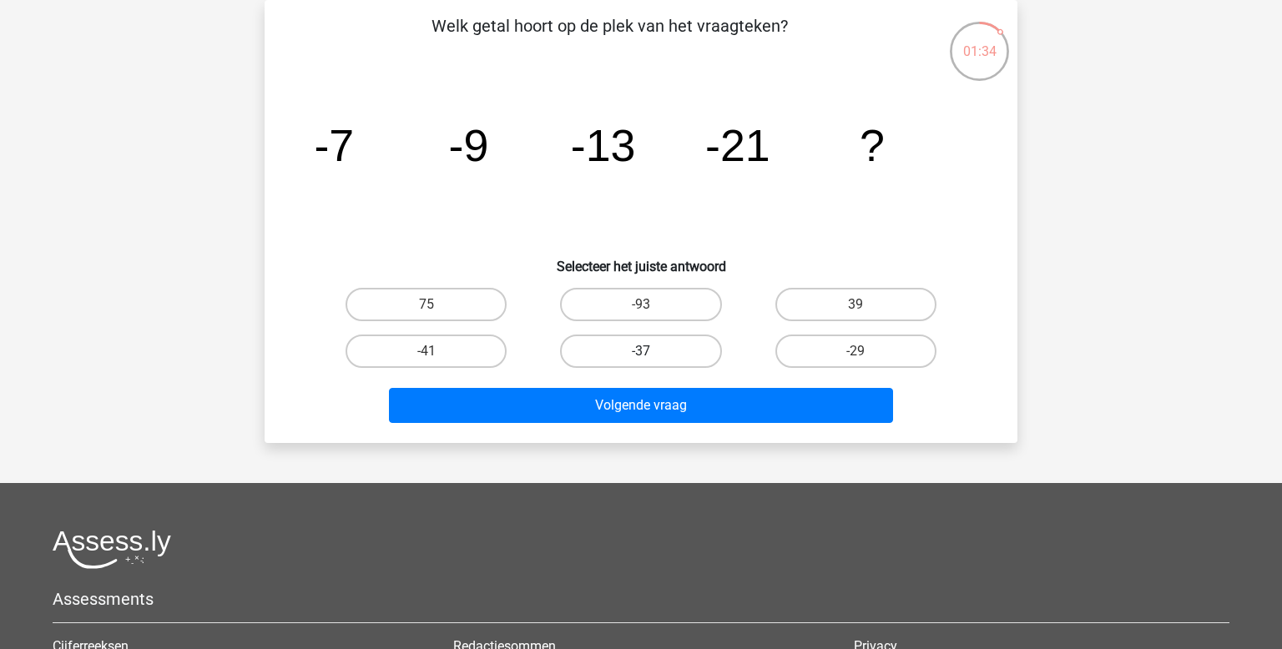
click at [675, 349] on label "-37" at bounding box center [640, 351] width 161 height 33
click at [652, 351] on input "-37" at bounding box center [646, 356] width 11 height 11
radio input "true"
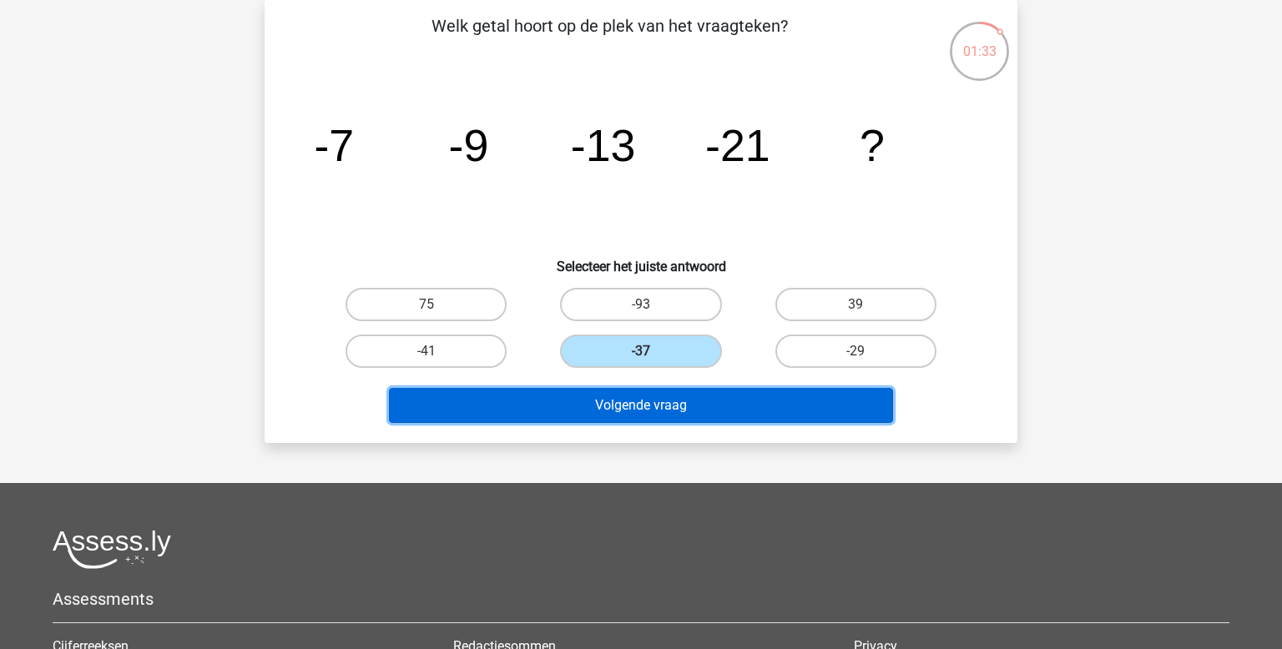
click at [691, 391] on button "Volgende vraag" at bounding box center [641, 405] width 505 height 35
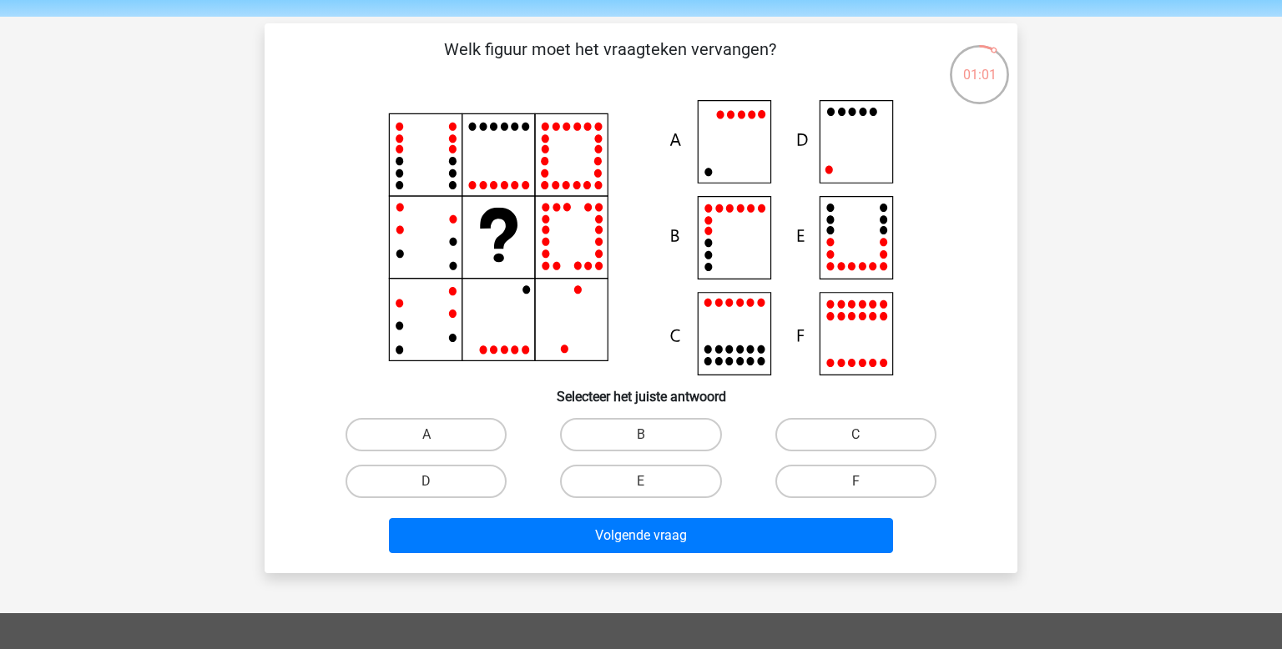
scroll to position [56, 0]
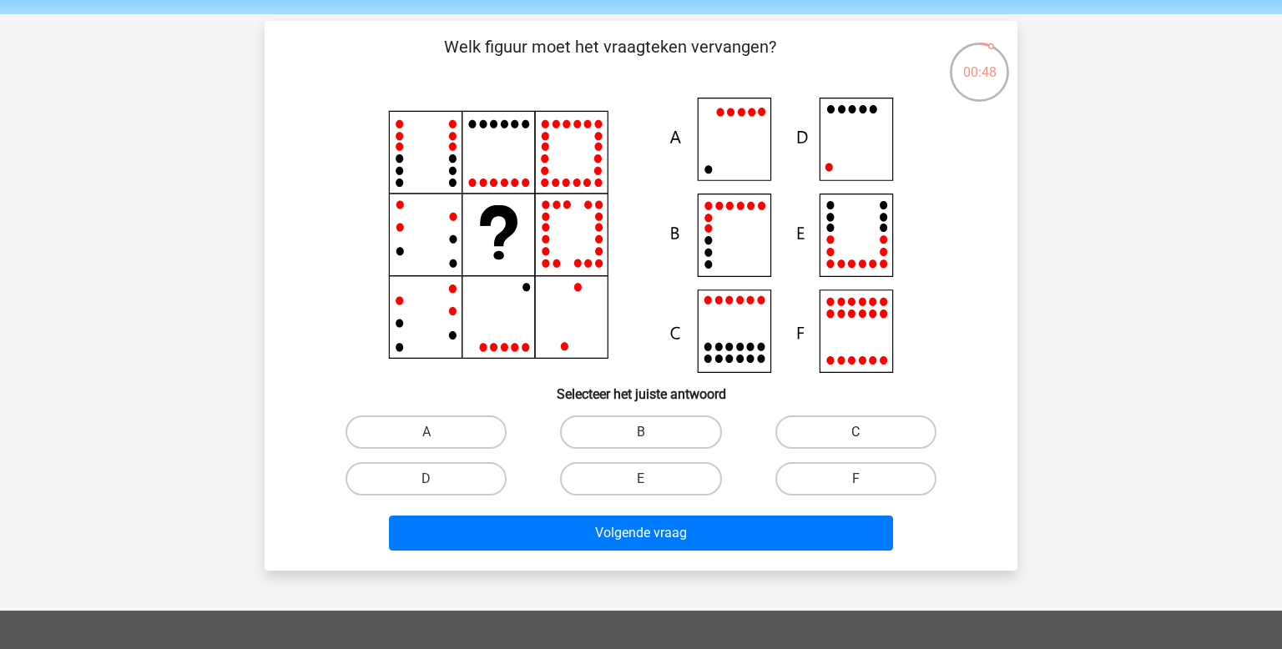
click at [840, 441] on label "C" at bounding box center [855, 432] width 161 height 33
click at [855, 441] on input "C" at bounding box center [860, 437] width 11 height 11
radio input "true"
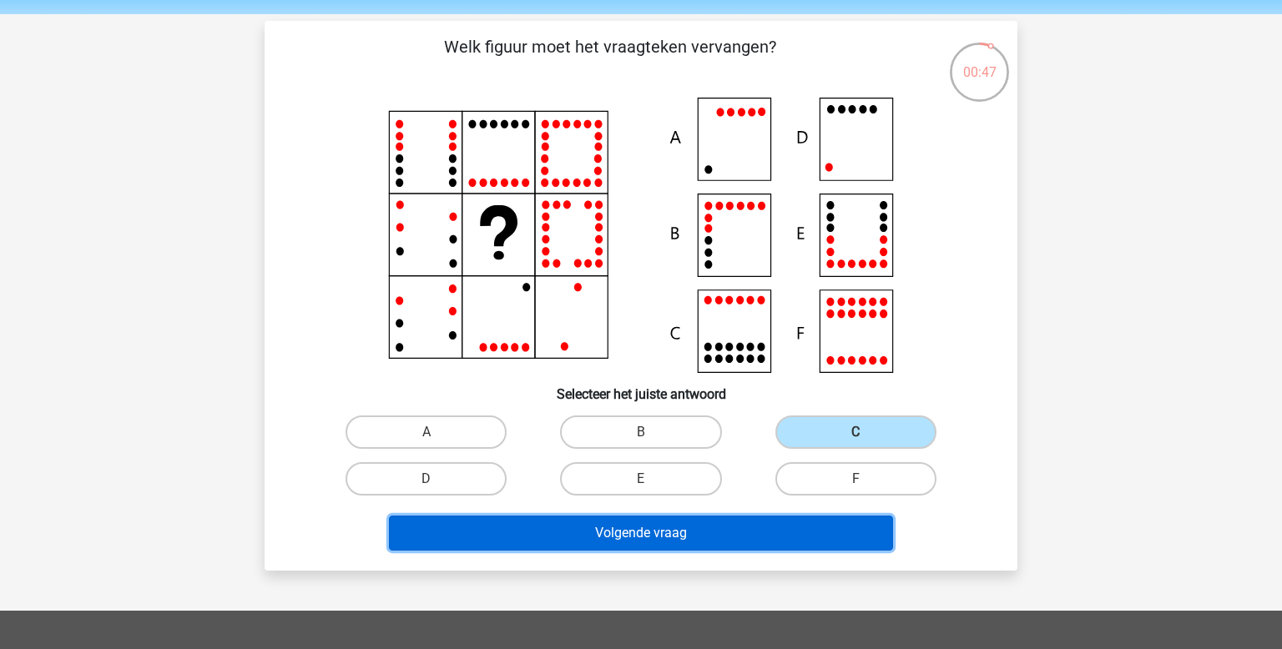
click at [785, 540] on button "Volgende vraag" at bounding box center [641, 533] width 505 height 35
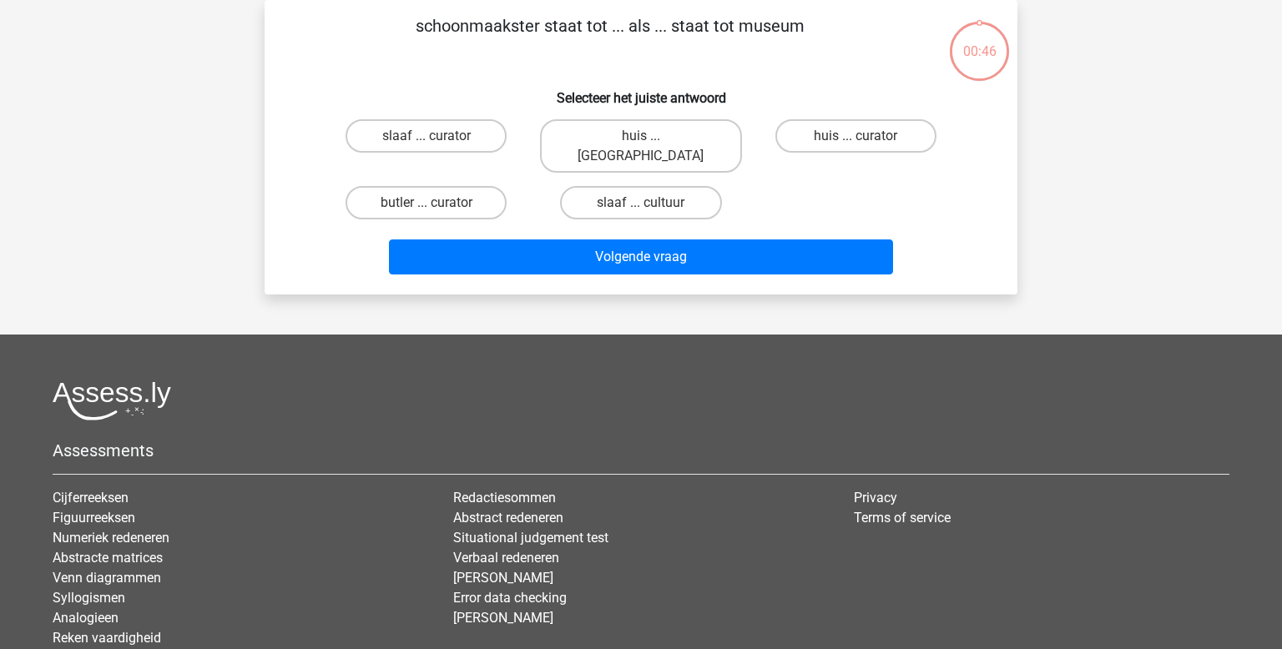
scroll to position [0, 0]
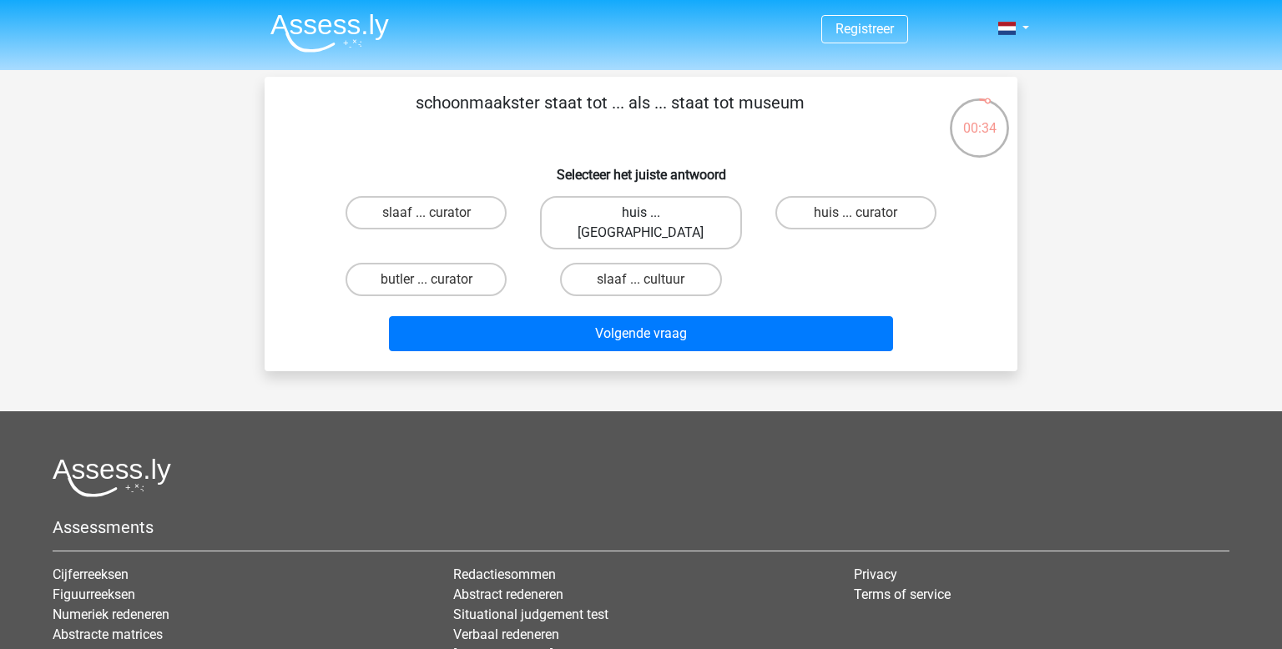
click at [621, 217] on label "huis ... louvre" at bounding box center [640, 222] width 201 height 53
click at [641, 217] on input "huis ... louvre" at bounding box center [646, 218] width 11 height 11
radio input "true"
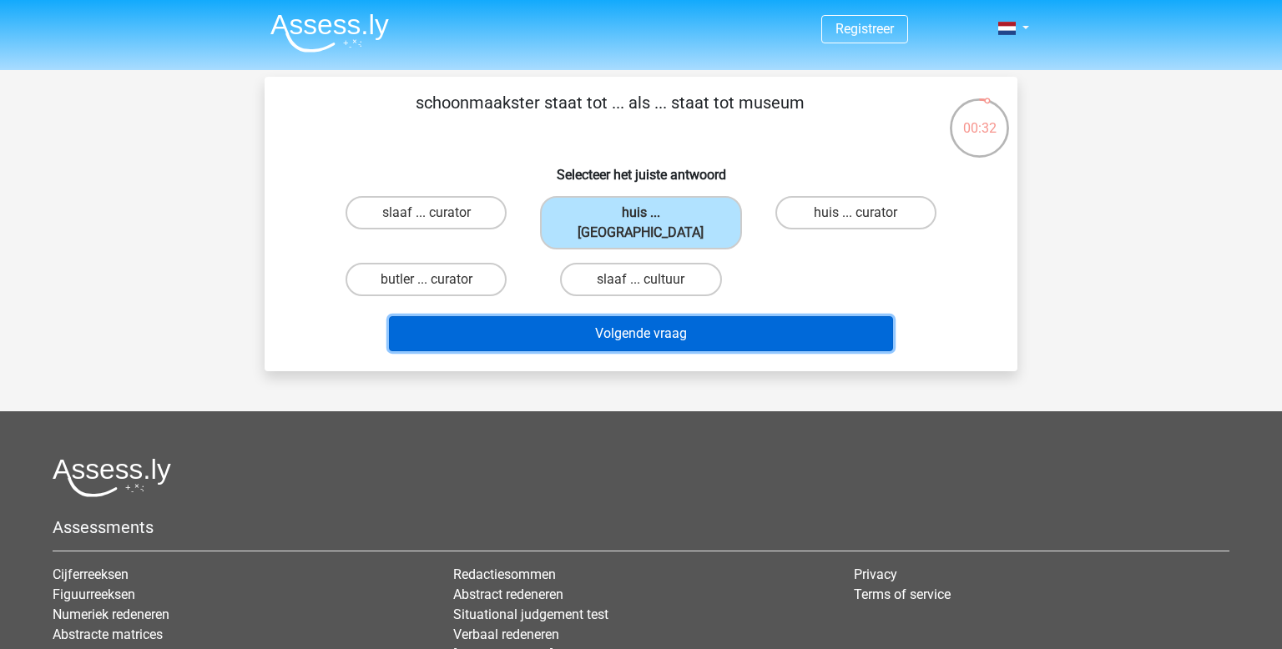
click at [611, 316] on button "Volgende vraag" at bounding box center [641, 333] width 505 height 35
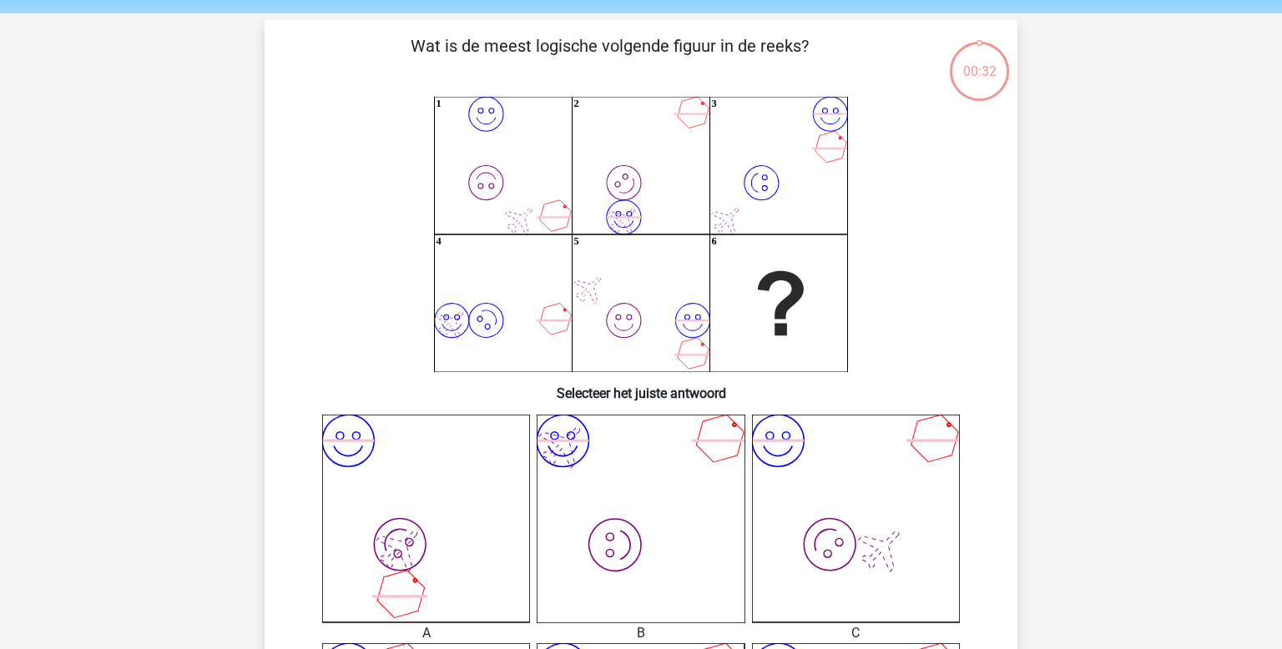
scroll to position [77, 0]
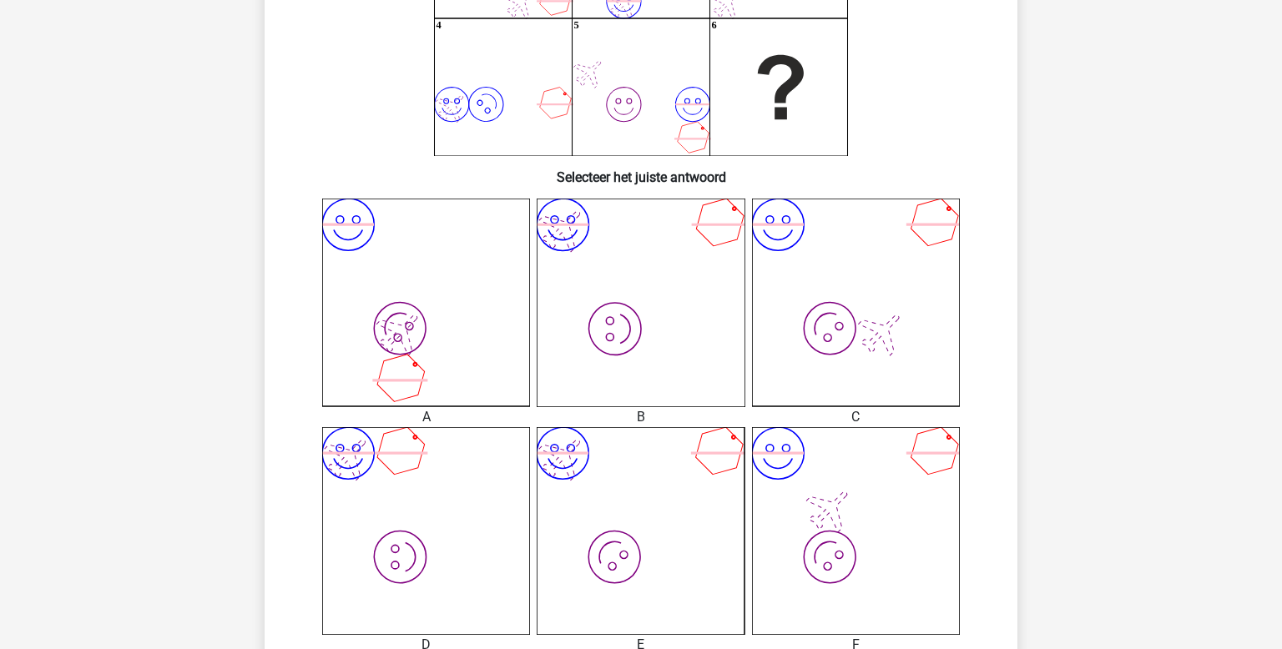
click at [611, 311] on icon "image/svg+xml image/svg+xml" at bounding box center [641, 303] width 208 height 208
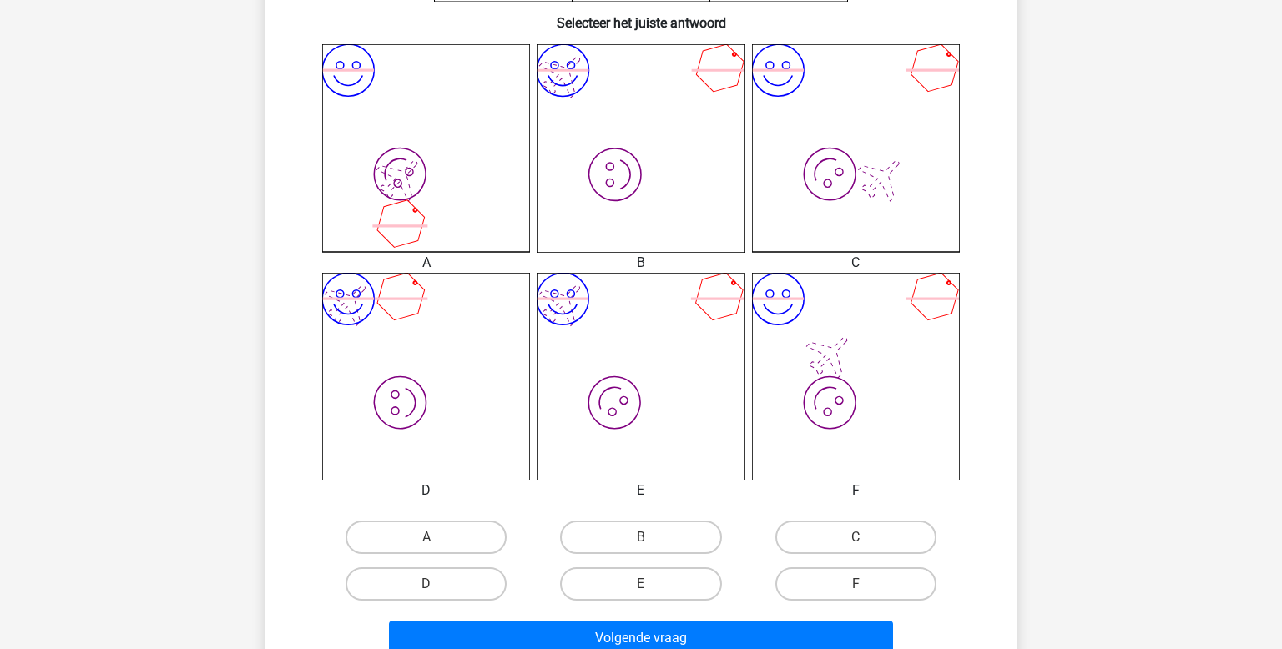
scroll to position [431, 0]
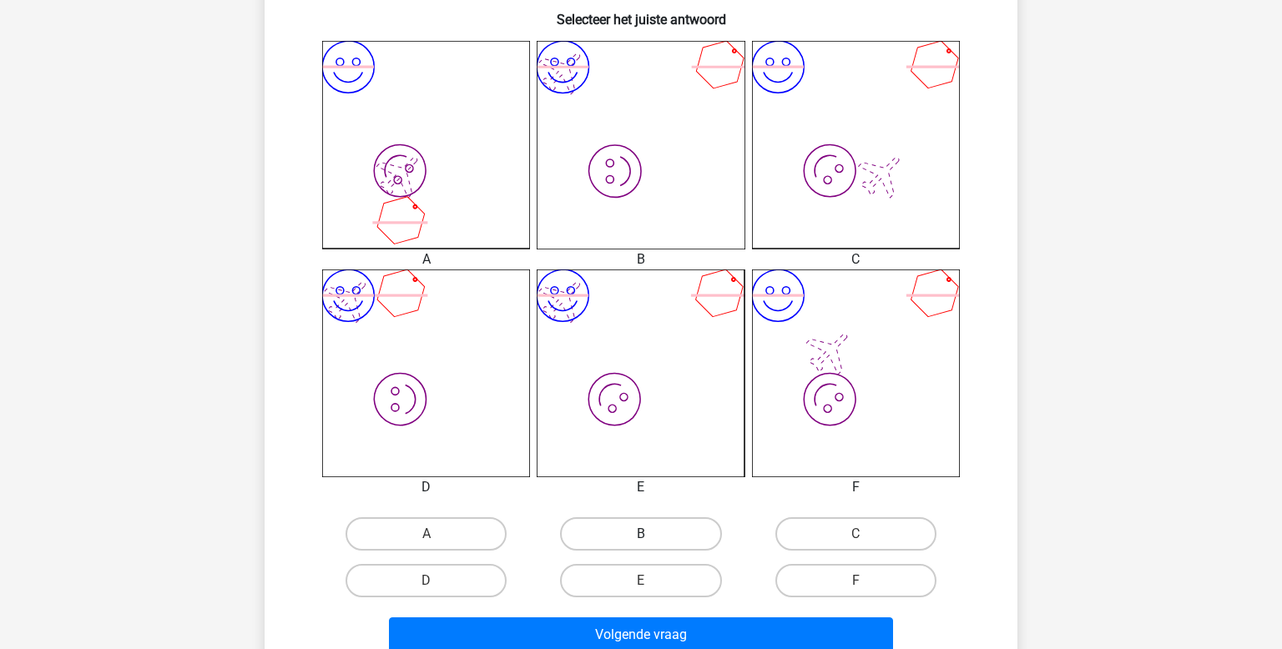
click at [625, 537] on label "B" at bounding box center [640, 533] width 161 height 33
click at [641, 537] on input "B" at bounding box center [646, 539] width 11 height 11
radio input "true"
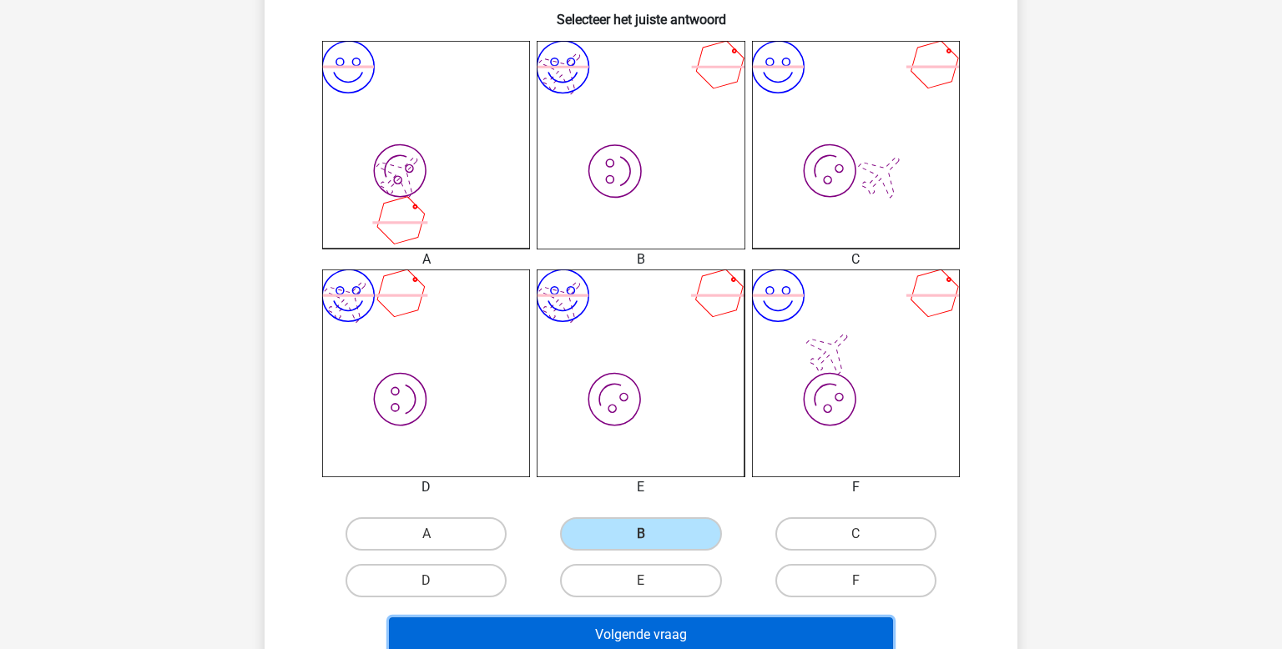
click at [630, 623] on button "Volgende vraag" at bounding box center [641, 635] width 505 height 35
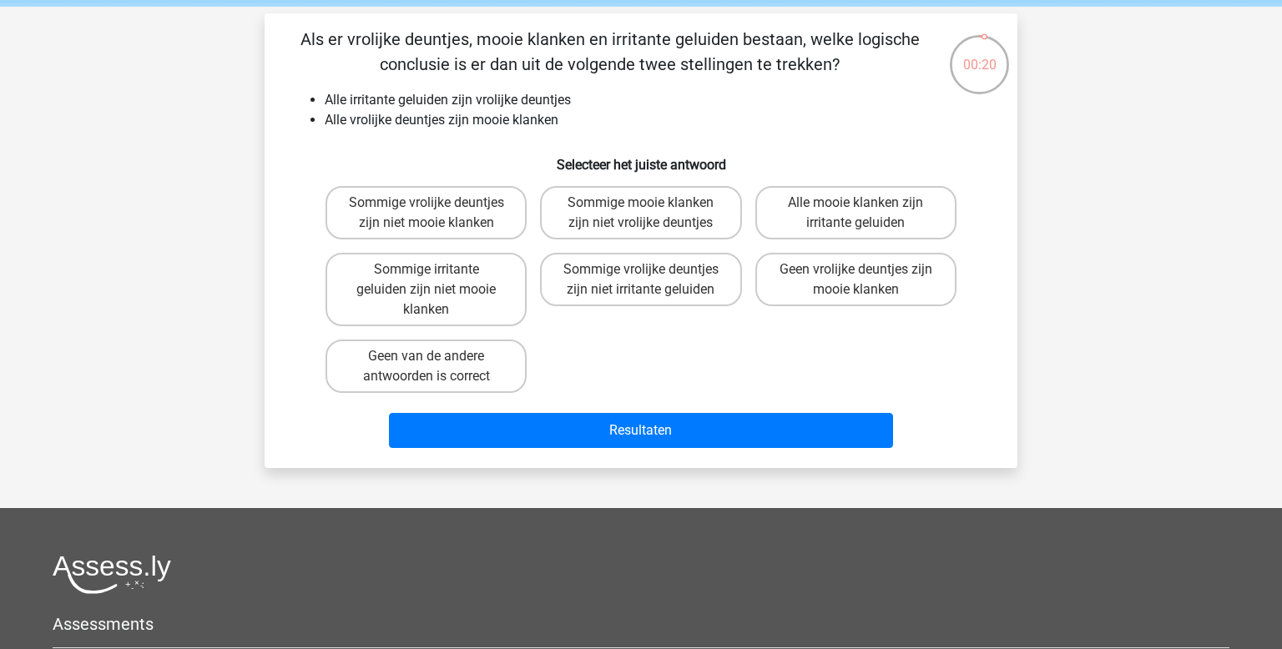
scroll to position [60, 0]
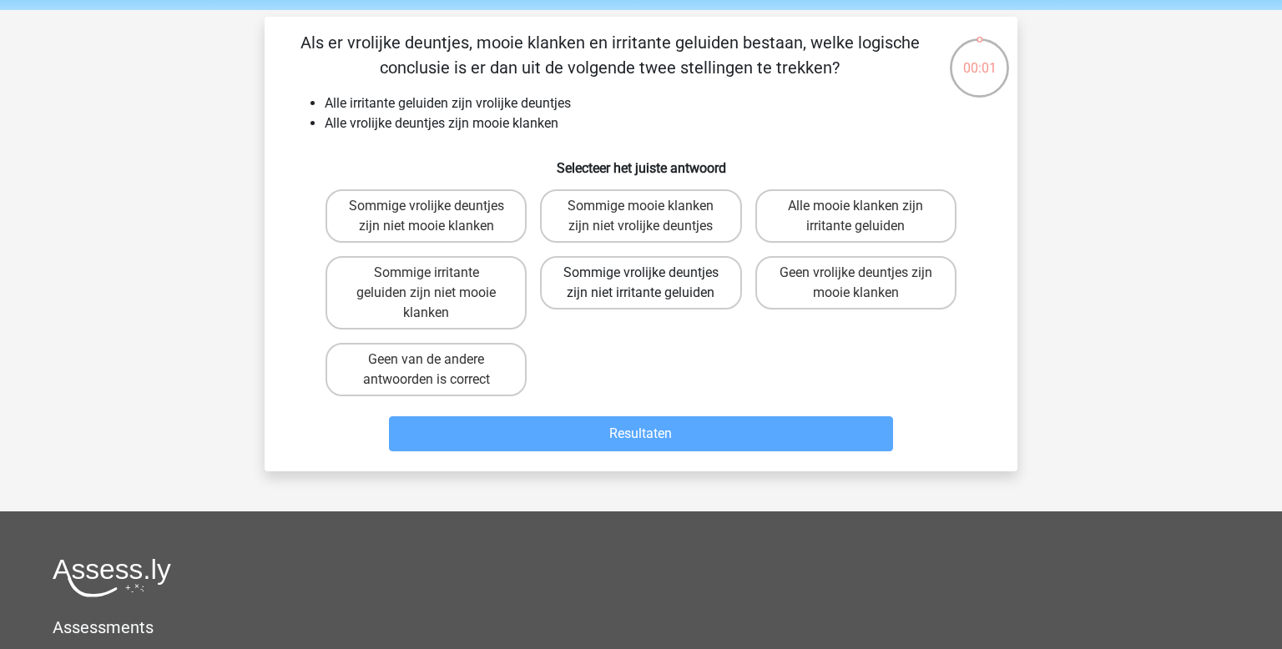
click at [679, 268] on label "Sommige vrolijke deuntjes zijn niet irritante geluiden" at bounding box center [640, 282] width 201 height 53
click at [652, 273] on input "Sommige vrolijke deuntjes zijn niet irritante geluiden" at bounding box center [646, 278] width 11 height 11
radio input "true"
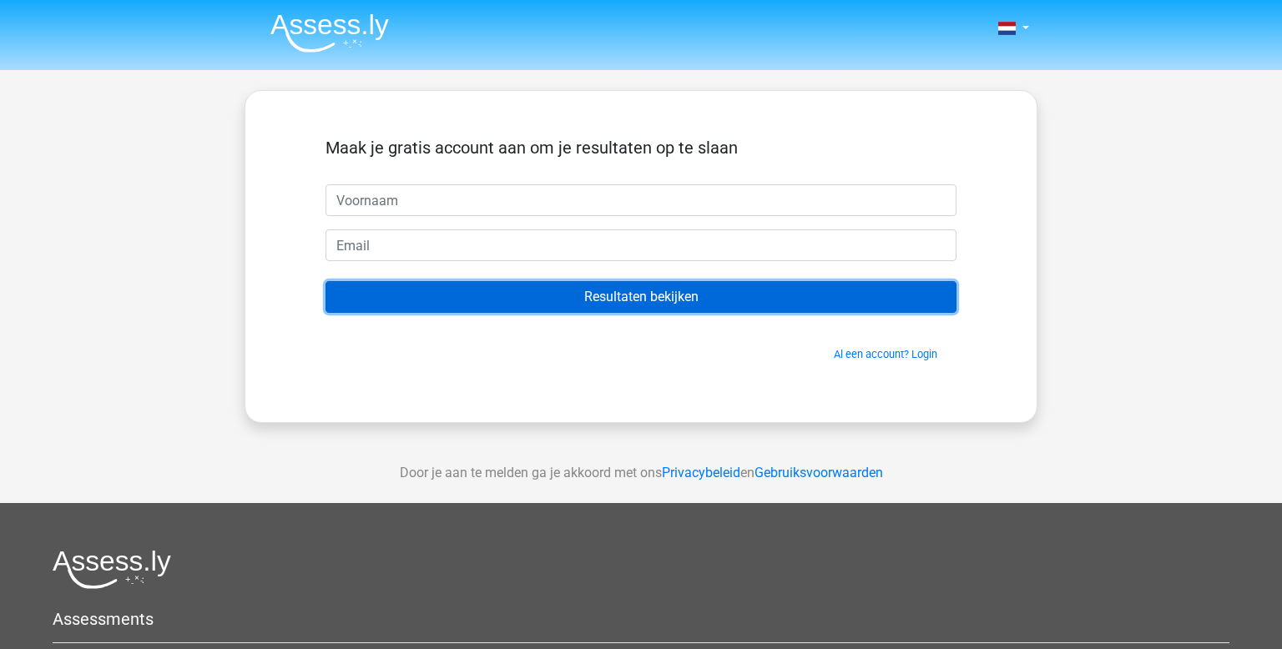
click at [528, 302] on input "Resultaten bekijken" at bounding box center [640, 297] width 631 height 32
